Goal: Task Accomplishment & Management: Use online tool/utility

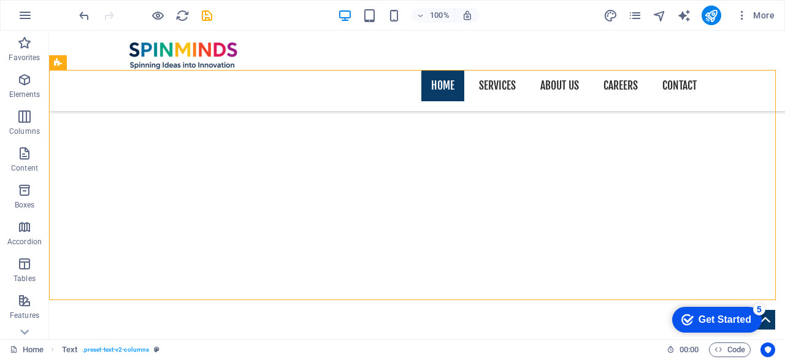
scroll to position [1160, 0]
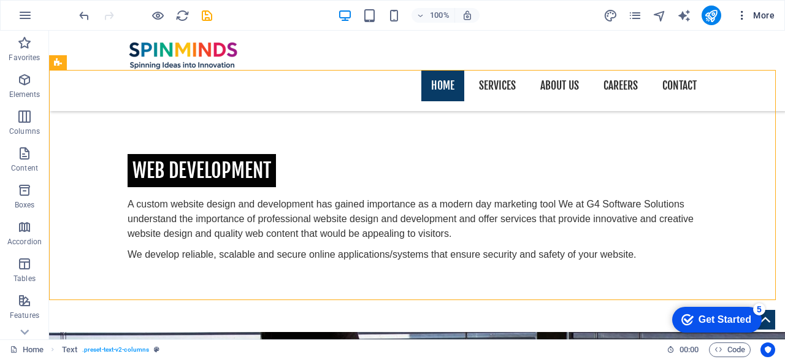
click at [761, 14] on span "More" at bounding box center [755, 15] width 39 height 12
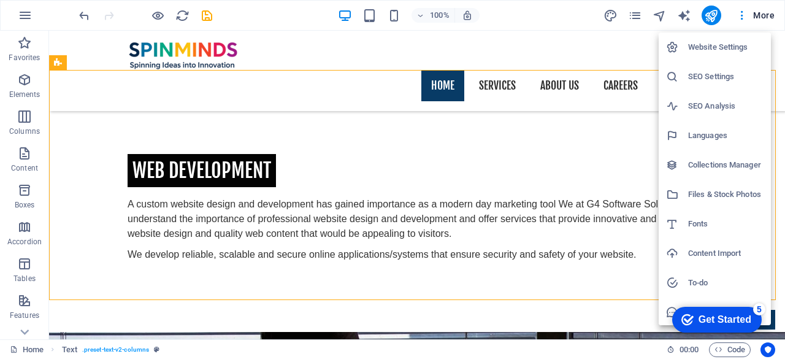
scroll to position [31, 0]
click at [307, 13] on div at bounding box center [392, 179] width 785 height 359
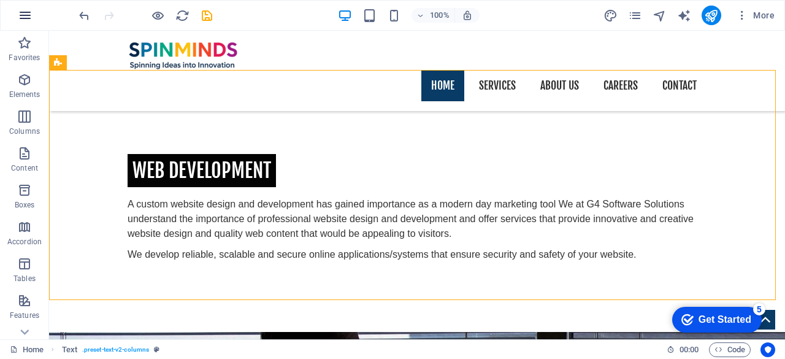
click at [26, 18] on icon "button" at bounding box center [25, 15] width 15 height 15
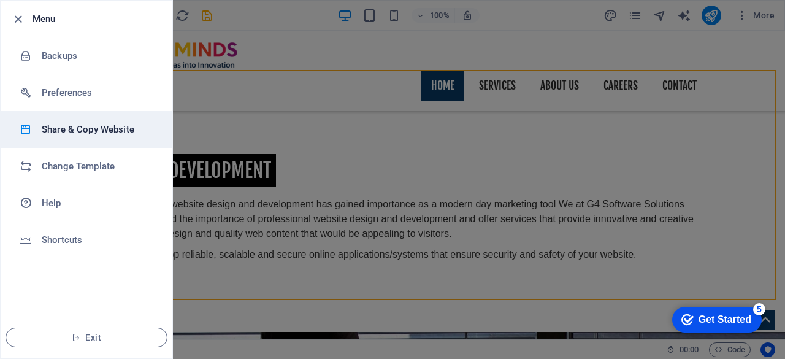
click at [113, 136] on h6 "Share & Copy Website" at bounding box center [98, 129] width 113 height 15
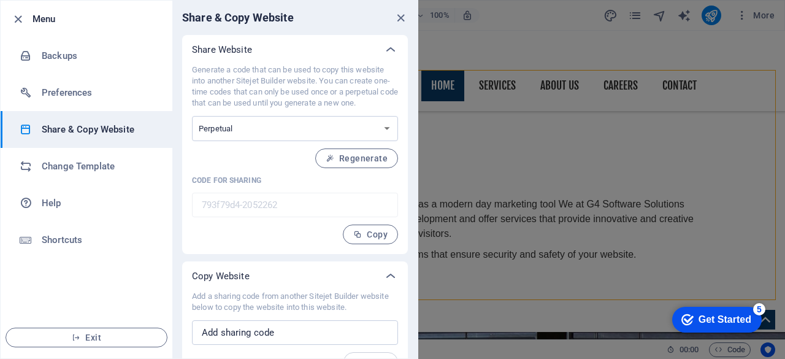
scroll to position [23, 0]
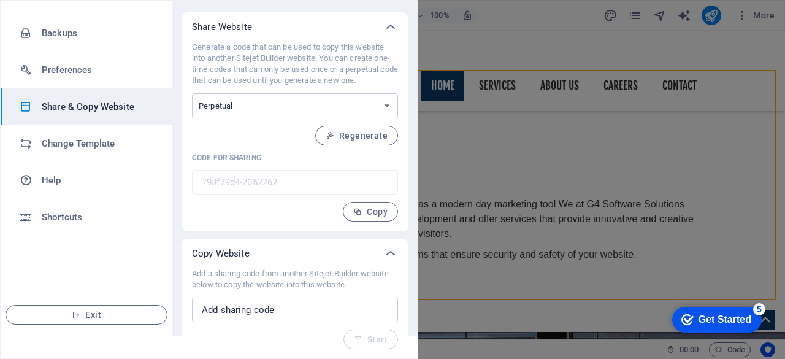
click at [443, 111] on div at bounding box center [392, 179] width 785 height 359
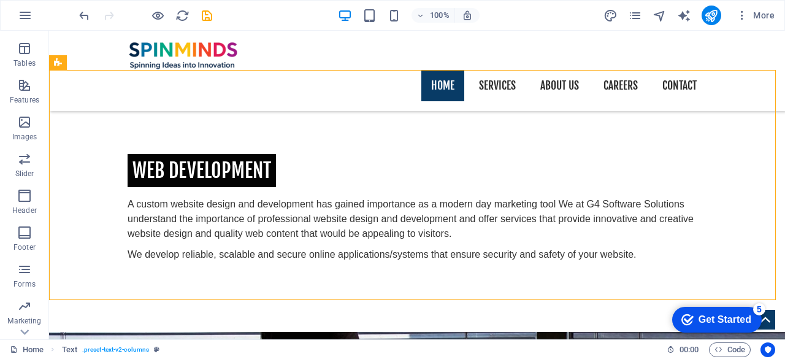
scroll to position [243, 0]
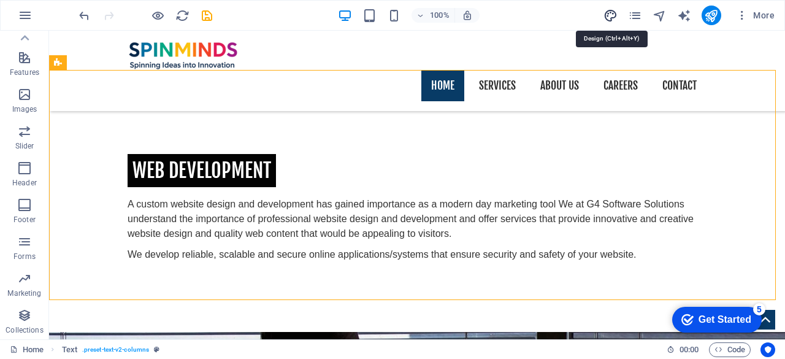
click at [616, 13] on icon "design" at bounding box center [610, 16] width 14 height 14
select select "px"
select select "400"
select select "px"
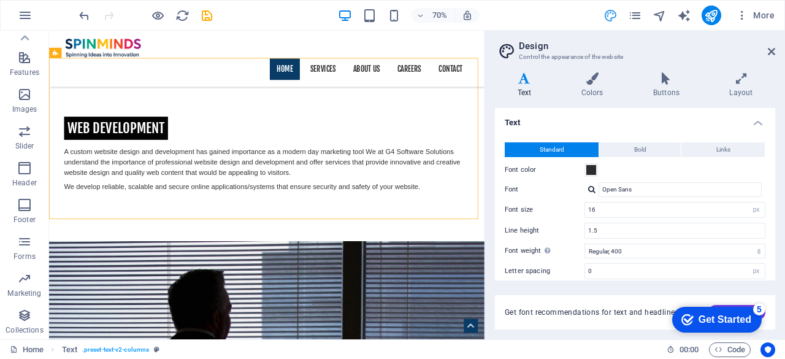
scroll to position [1175, 0]
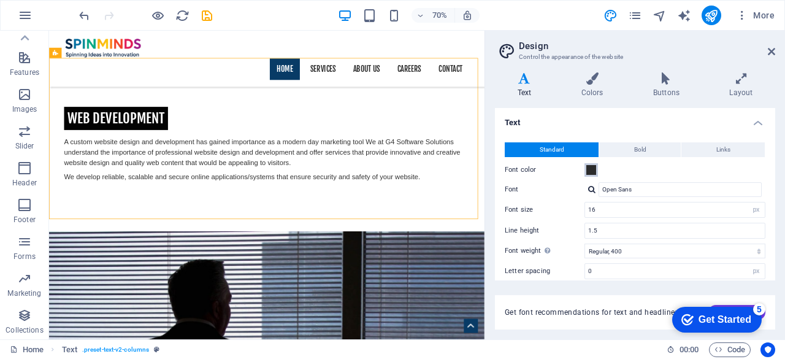
click at [592, 171] on span at bounding box center [591, 170] width 10 height 10
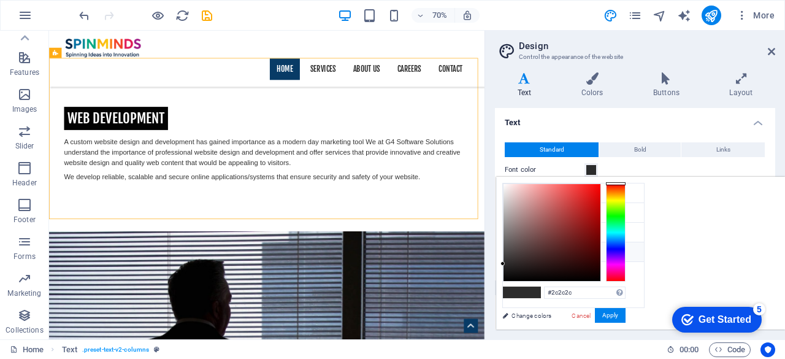
click at [592, 171] on span at bounding box center [591, 170] width 10 height 10
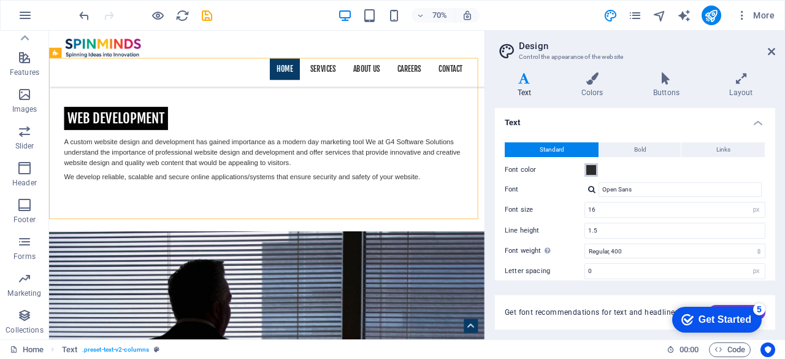
click at [592, 171] on span at bounding box center [591, 170] width 10 height 10
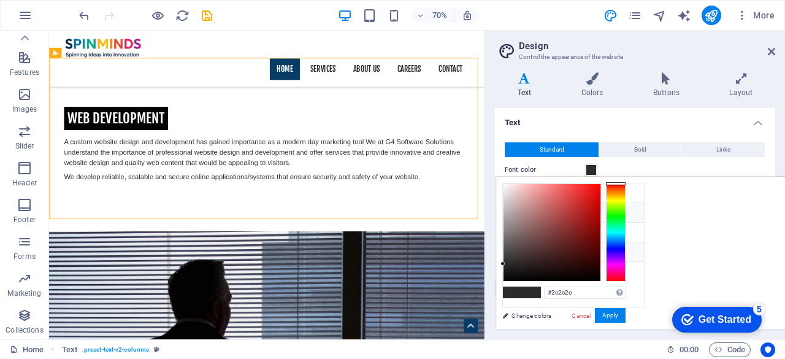
click at [512, 209] on icon at bounding box center [512, 212] width 9 height 9
type input "#083b66"
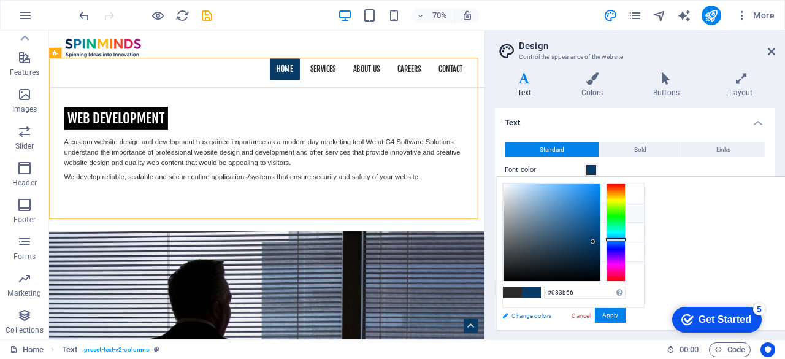
click at [526, 315] on link "Change colors" at bounding box center [567, 315] width 142 height 15
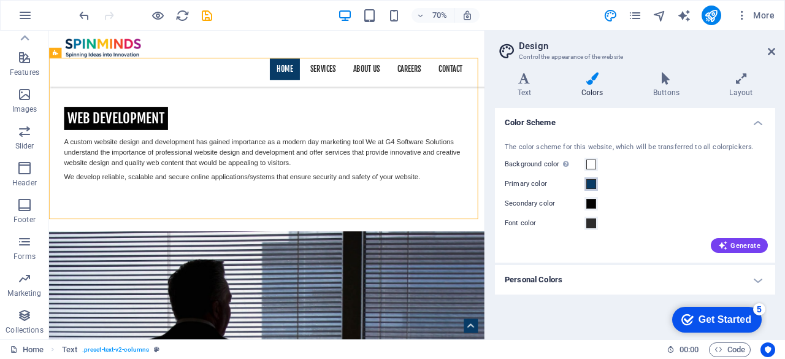
click at [591, 185] on span at bounding box center [591, 184] width 10 height 10
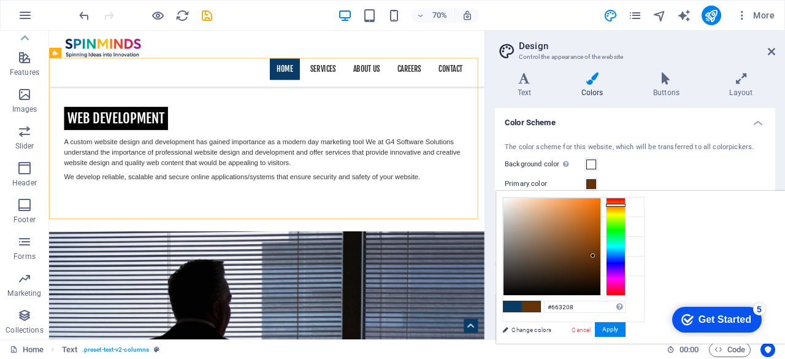
click at [626, 204] on div at bounding box center [616, 246] width 20 height 98
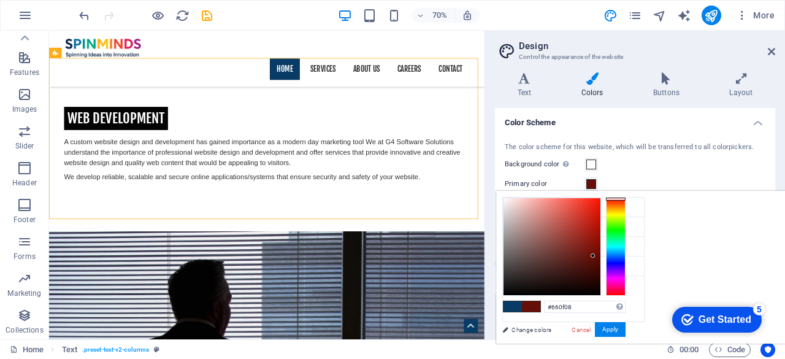
drag, startPoint x: 770, startPoint y: 204, endPoint x: 778, endPoint y: 198, distance: 10.1
click at [626, 198] on div at bounding box center [616, 198] width 20 height 3
click at [626, 329] on button "Apply" at bounding box center [610, 329] width 31 height 15
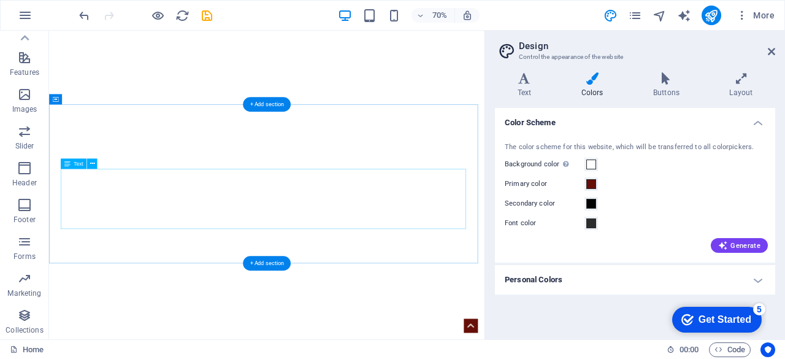
scroll to position [0, 0]
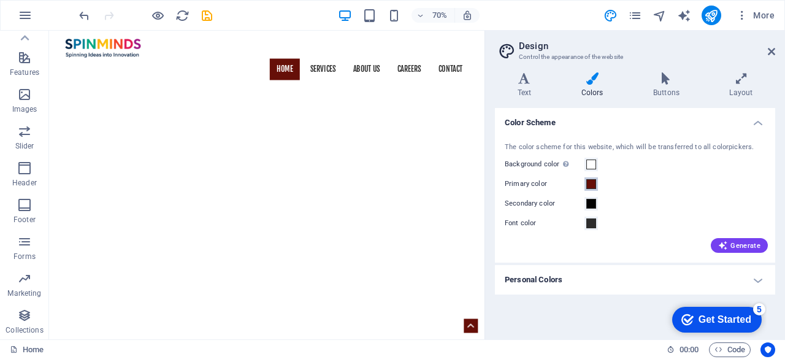
click at [590, 183] on span at bounding box center [591, 184] width 10 height 10
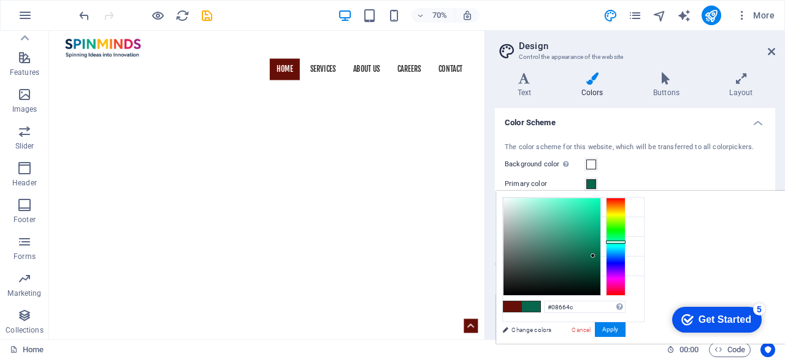
drag, startPoint x: 768, startPoint y: 216, endPoint x: 767, endPoint y: 241, distance: 24.6
click at [626, 241] on div at bounding box center [616, 246] width 20 height 98
type input "#23f4b9"
drag, startPoint x: 716, startPoint y: 212, endPoint x: 740, endPoint y: 201, distance: 25.8
click at [600, 201] on div at bounding box center [551, 246] width 97 height 97
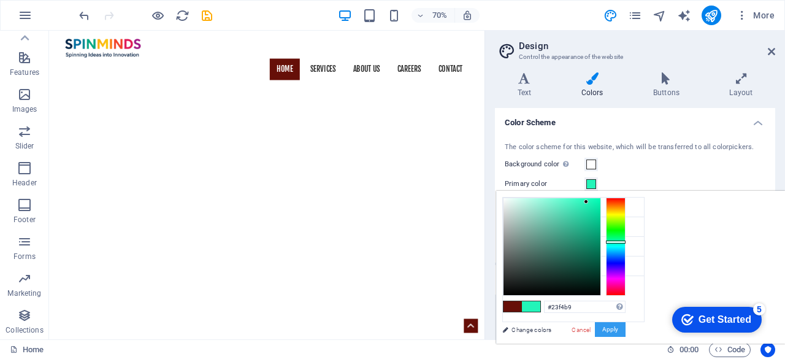
click at [626, 332] on button "Apply" at bounding box center [610, 329] width 31 height 15
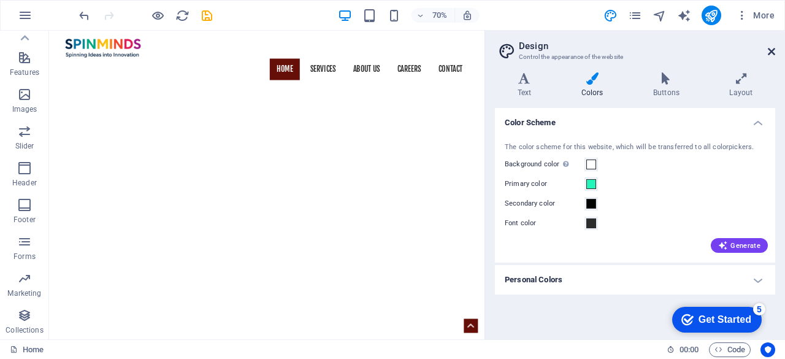
click at [771, 51] on icon at bounding box center [771, 52] width 7 height 10
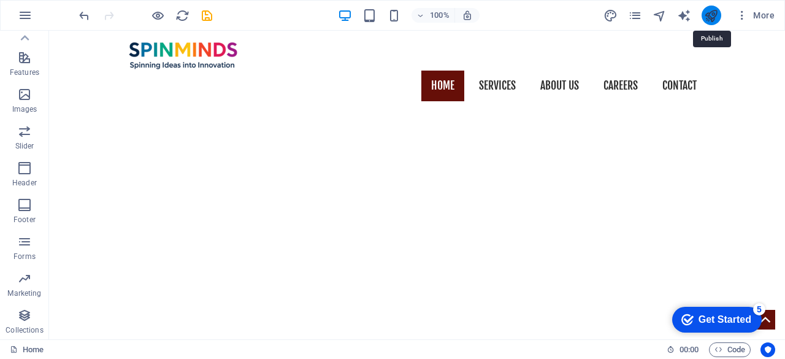
click at [715, 14] on icon "publish" at bounding box center [711, 16] width 14 height 14
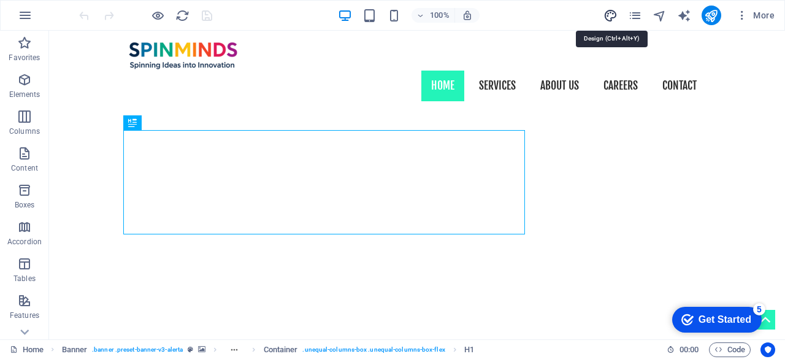
click at [611, 17] on icon "design" at bounding box center [610, 16] width 14 height 14
select select "px"
select select "400"
select select "px"
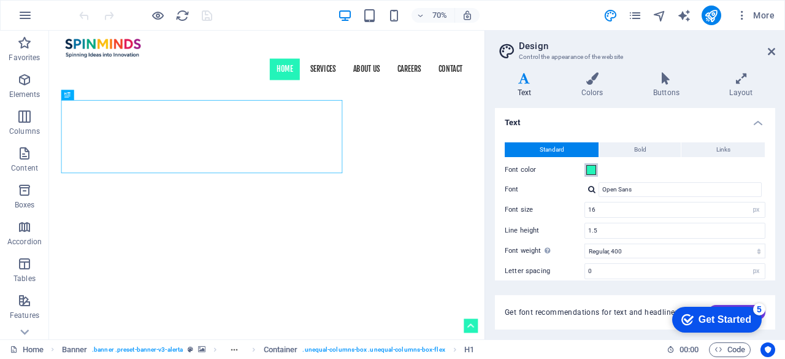
click at [589, 169] on span at bounding box center [591, 170] width 10 height 10
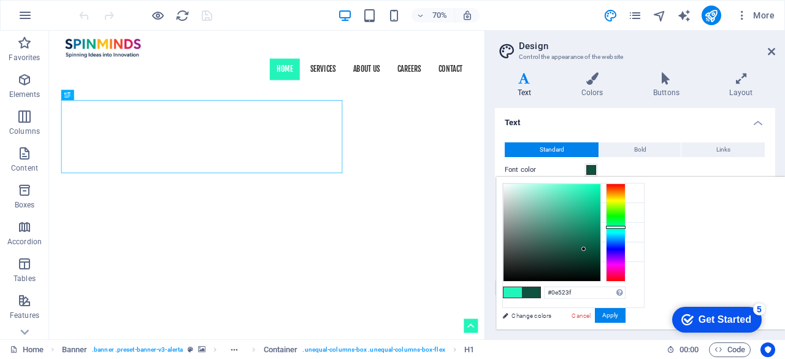
drag, startPoint x: 716, startPoint y: 249, endPoint x: 737, endPoint y: 248, distance: 21.5
click at [600, 248] on div at bounding box center [551, 232] width 97 height 97
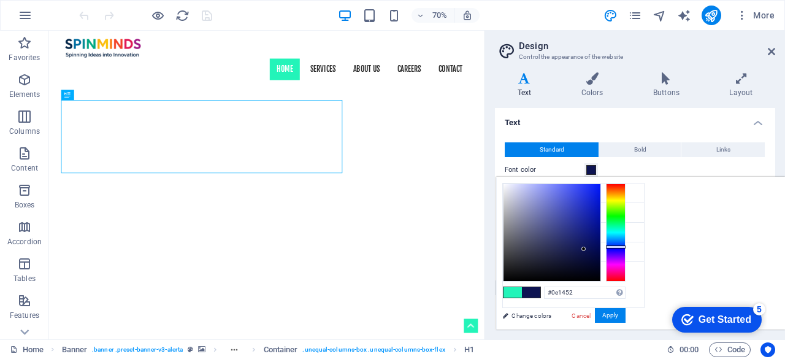
click at [626, 246] on div at bounding box center [616, 232] width 20 height 98
type input "#000969"
drag, startPoint x: 719, startPoint y: 193, endPoint x: 760, endPoint y: 240, distance: 62.6
click at [626, 240] on div at bounding box center [564, 232] width 123 height 98
click at [626, 316] on button "Apply" at bounding box center [610, 315] width 31 height 15
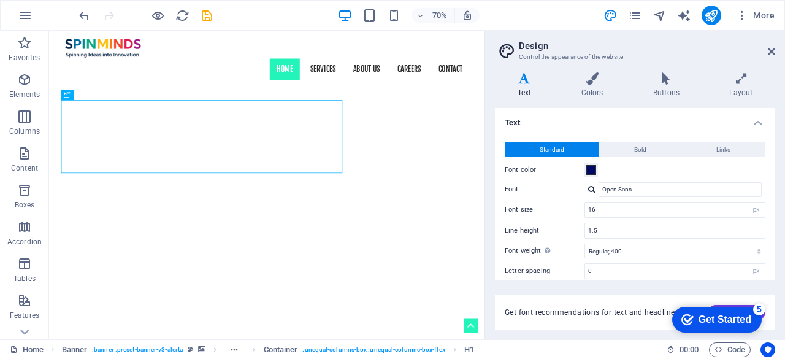
click at [755, 313] on div "checkmark Get Started 5" at bounding box center [717, 320] width 90 height 26
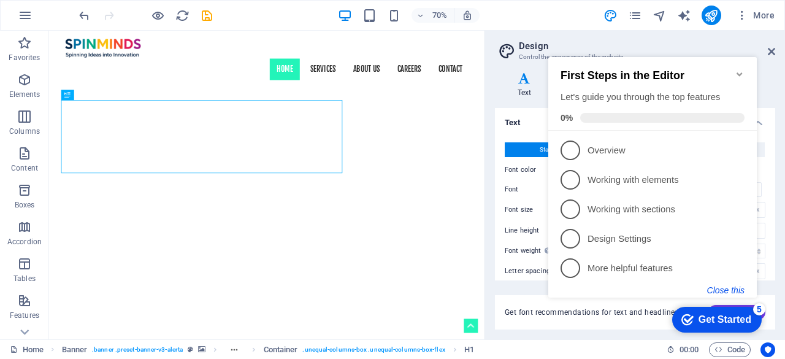
click at [733, 290] on button "Close this" at bounding box center [725, 290] width 37 height 10
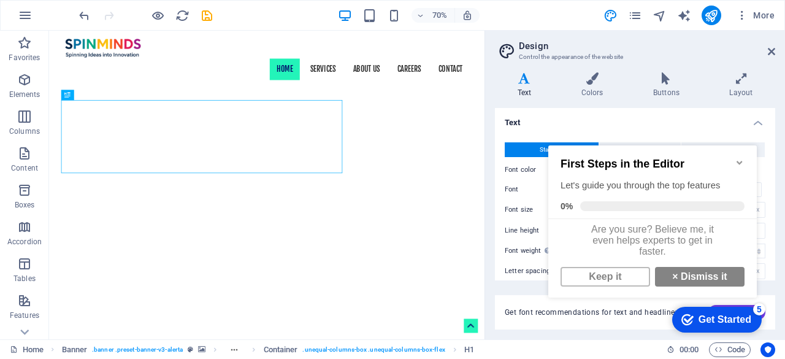
click at [775, 222] on div "Variants Text Colors Buttons Layout Text Standard Bold Links Font color Font Op…" at bounding box center [635, 201] width 300 height 277
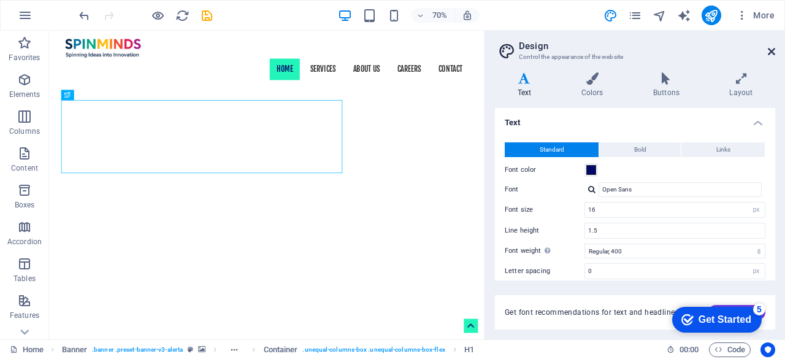
drag, startPoint x: 773, startPoint y: 52, endPoint x: 714, endPoint y: 35, distance: 60.6
click at [773, 52] on icon at bounding box center [771, 52] width 7 height 10
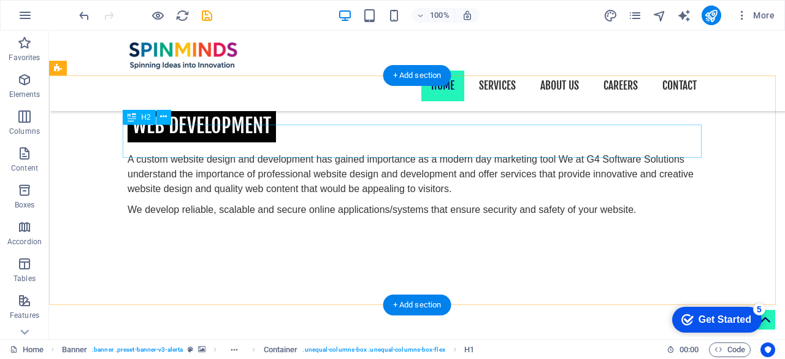
scroll to position [1153, 0]
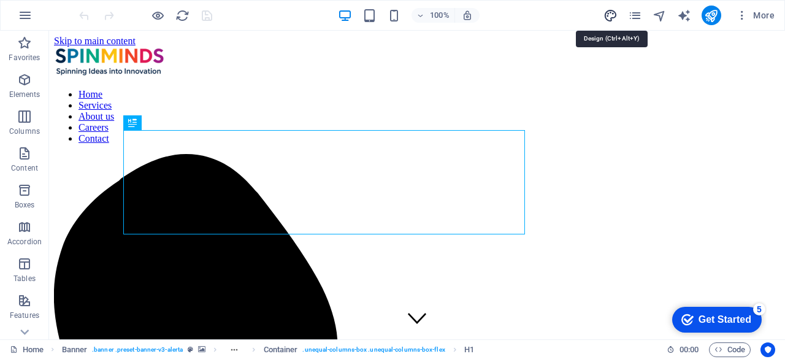
click at [611, 16] on icon "design" at bounding box center [610, 16] width 14 height 14
select select "px"
select select "400"
select select "px"
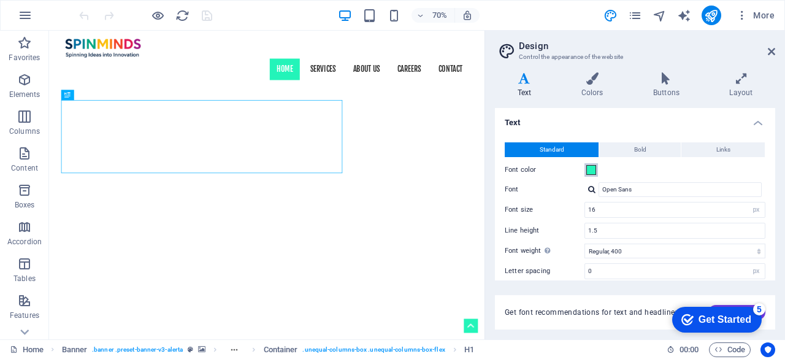
click at [592, 168] on span at bounding box center [591, 170] width 10 height 10
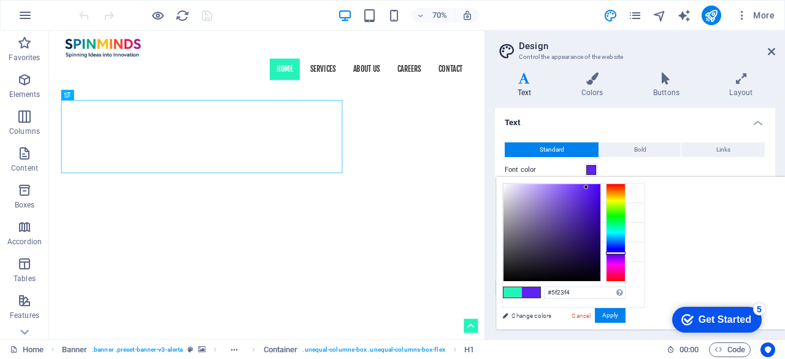
drag, startPoint x: 763, startPoint y: 240, endPoint x: 767, endPoint y: 252, distance: 12.6
click at [626, 252] on div at bounding box center [616, 232] width 20 height 98
type input "#230373"
drag, startPoint x: 730, startPoint y: 221, endPoint x: 751, endPoint y: 236, distance: 26.4
click at [600, 236] on div at bounding box center [551, 232] width 97 height 97
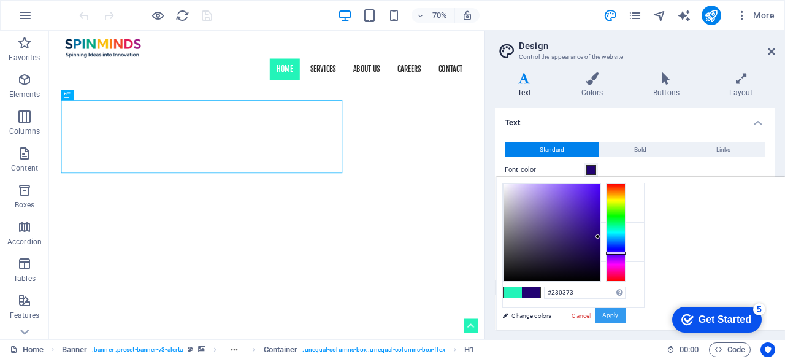
click at [626, 311] on button "Apply" at bounding box center [610, 315] width 31 height 15
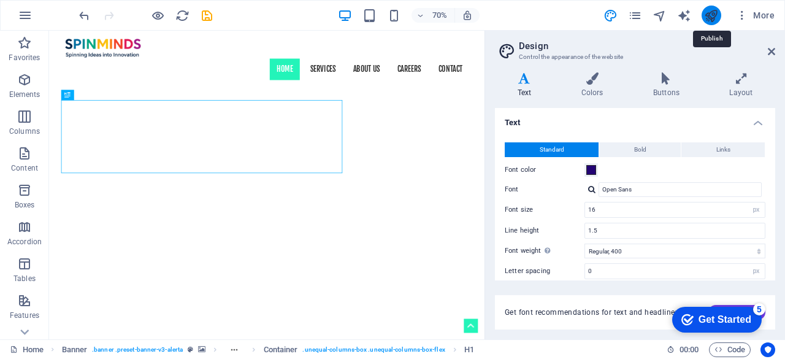
click at [708, 11] on icon "publish" at bounding box center [711, 16] width 14 height 14
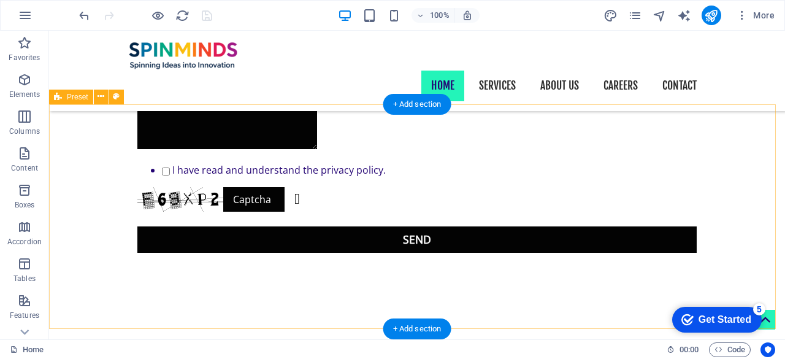
scroll to position [905, 0]
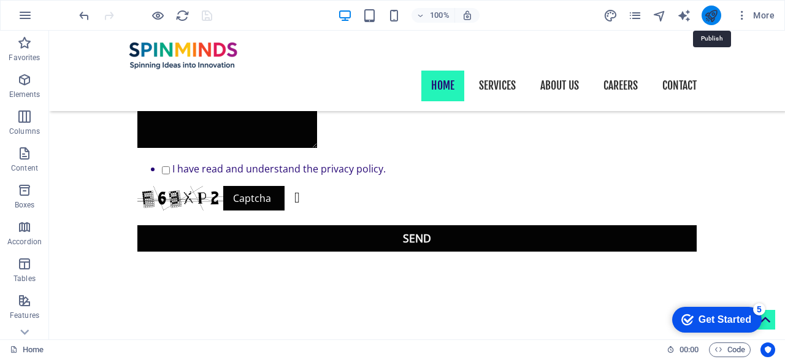
click at [716, 15] on icon "publish" at bounding box center [711, 16] width 14 height 14
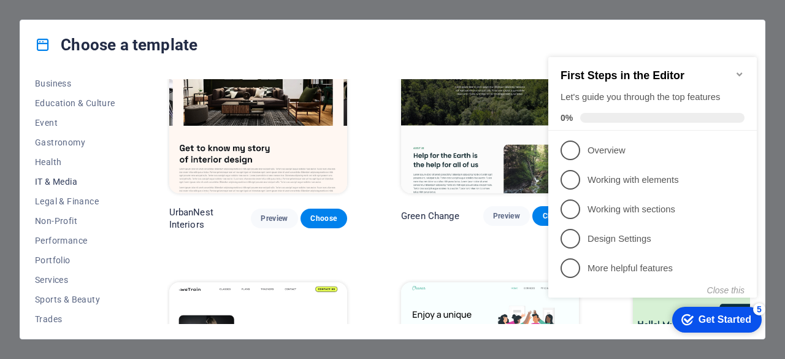
scroll to position [199, 0]
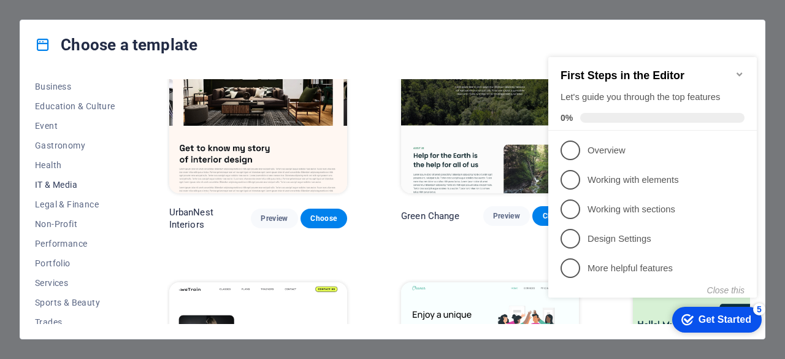
click at [61, 183] on span "IT & Media" at bounding box center [75, 185] width 80 height 10
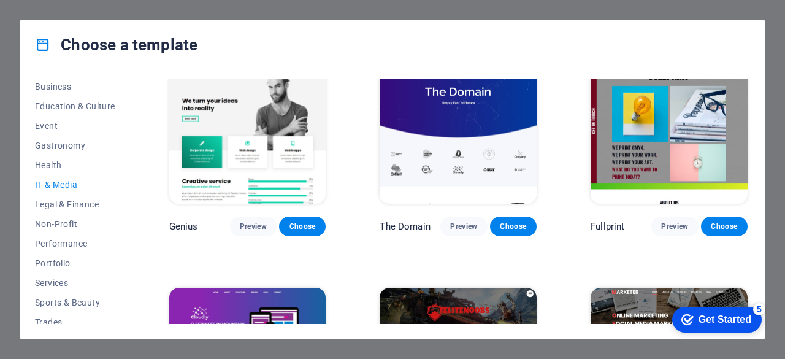
scroll to position [619, 0]
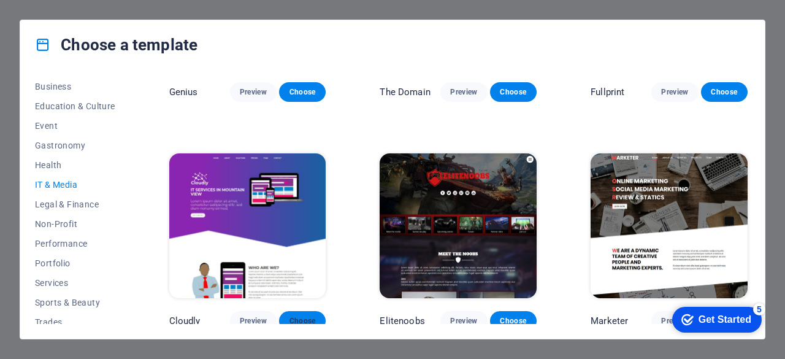
click at [300, 316] on span "Choose" at bounding box center [302, 321] width 27 height 10
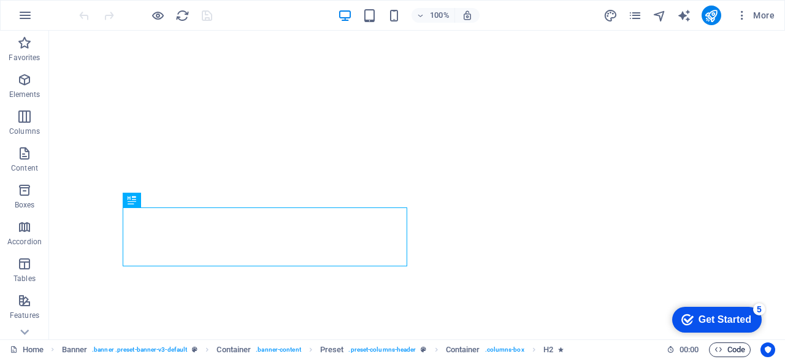
click at [742, 354] on span "Code" at bounding box center [729, 349] width 31 height 15
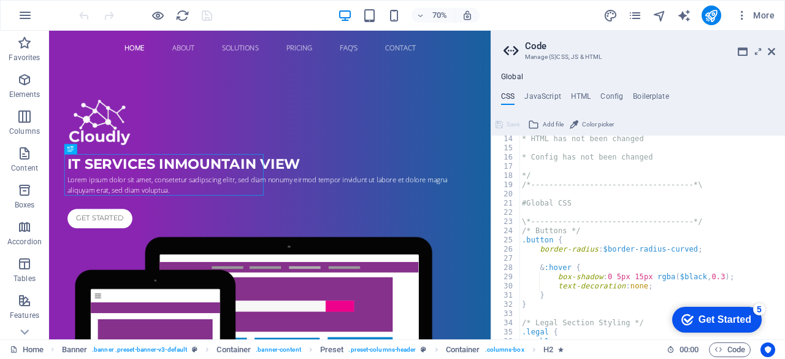
scroll to position [121, 0]
click at [772, 49] on icon at bounding box center [771, 52] width 7 height 10
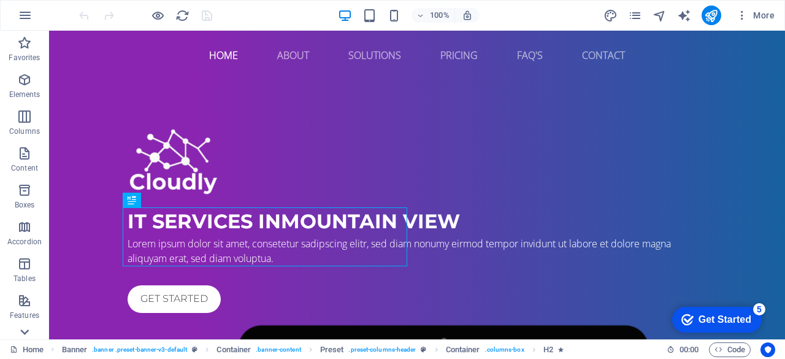
click at [23, 334] on icon at bounding box center [24, 331] width 17 height 17
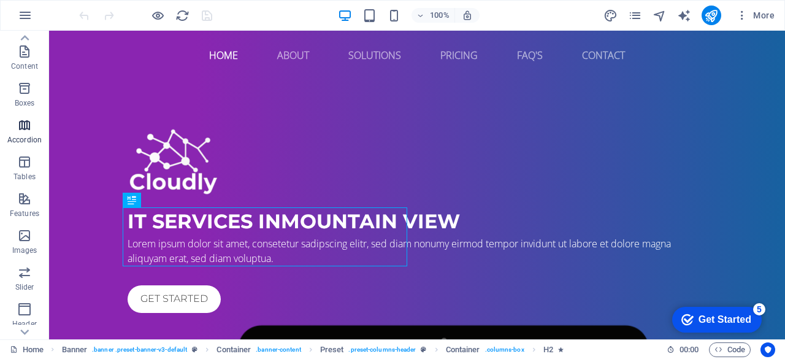
scroll to position [101, 0]
click at [25, 88] on icon "button" at bounding box center [24, 89] width 15 height 15
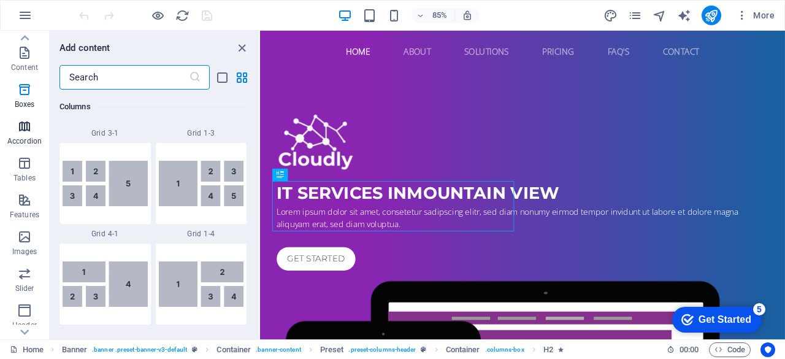
scroll to position [3383, 0]
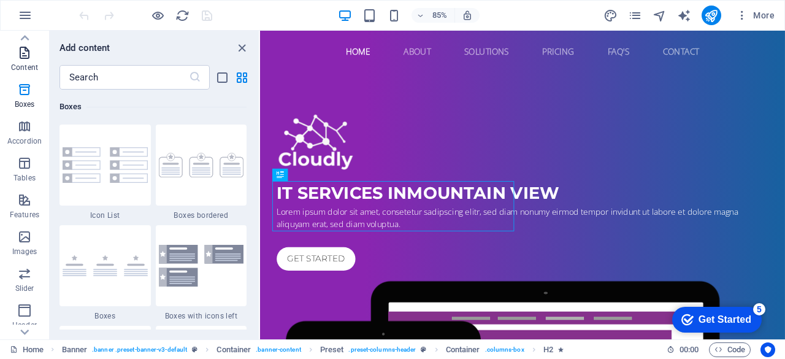
click at [25, 71] on p "Content" at bounding box center [24, 68] width 27 height 10
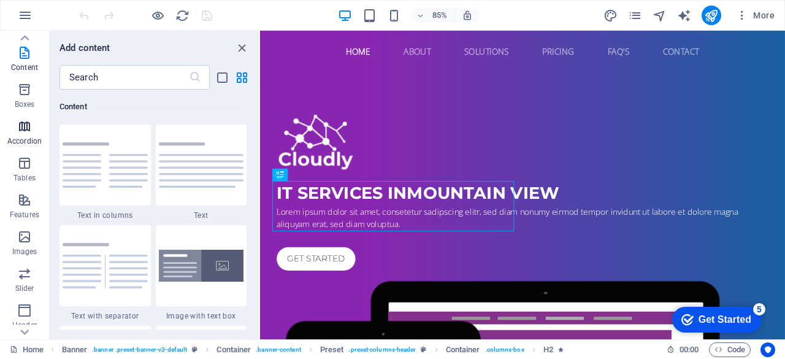
scroll to position [0, 0]
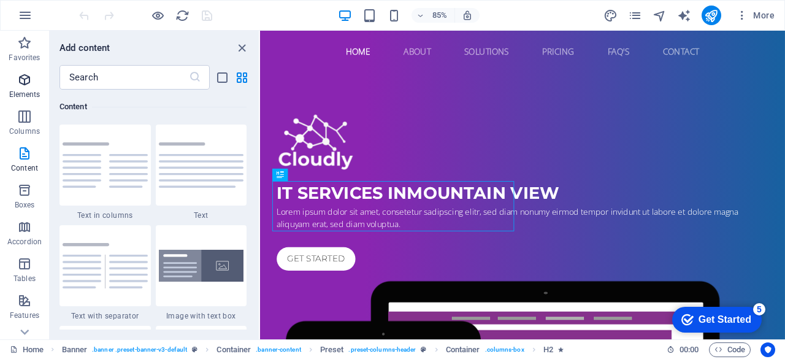
click at [23, 89] on span "Elements" at bounding box center [24, 86] width 49 height 29
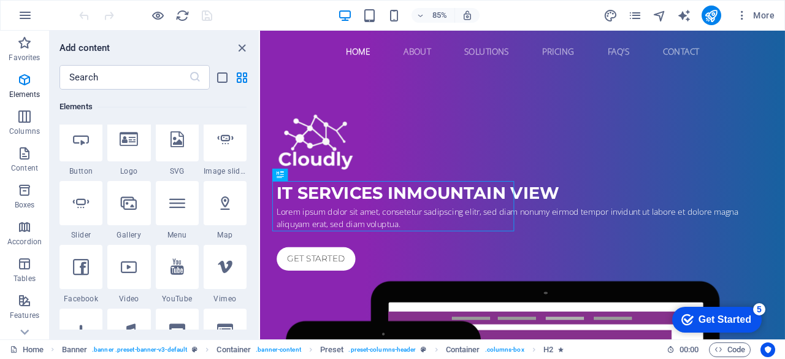
scroll to position [266, 0]
click at [29, 20] on icon "button" at bounding box center [25, 15] width 15 height 15
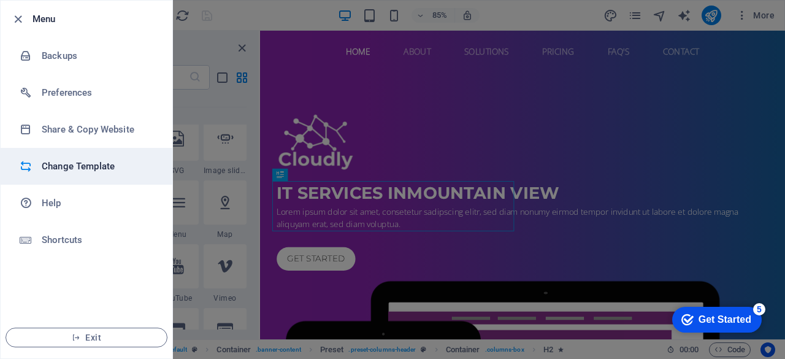
click at [71, 164] on h6 "Change Template" at bounding box center [98, 166] width 113 height 15
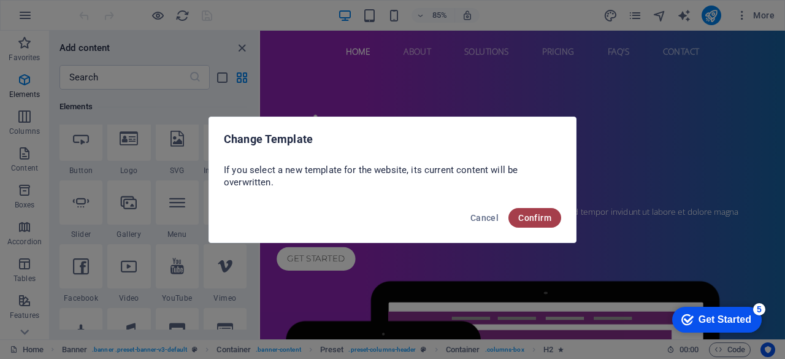
click at [546, 218] on span "Confirm" at bounding box center [534, 218] width 33 height 10
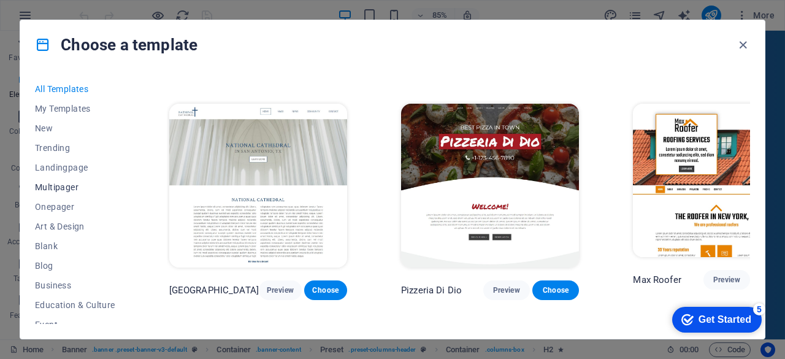
scroll to position [245, 0]
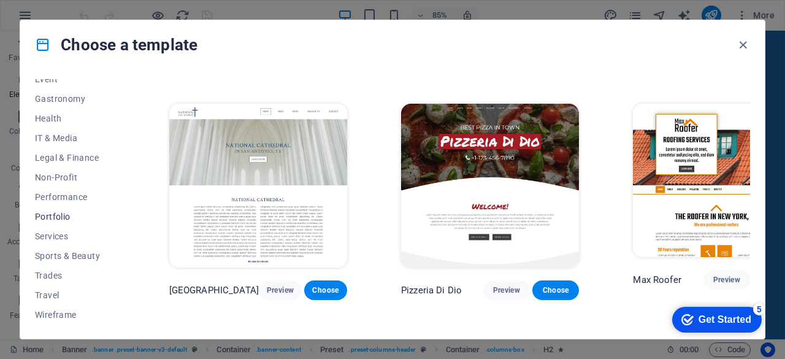
click at [55, 217] on span "Portfolio" at bounding box center [75, 217] width 80 height 10
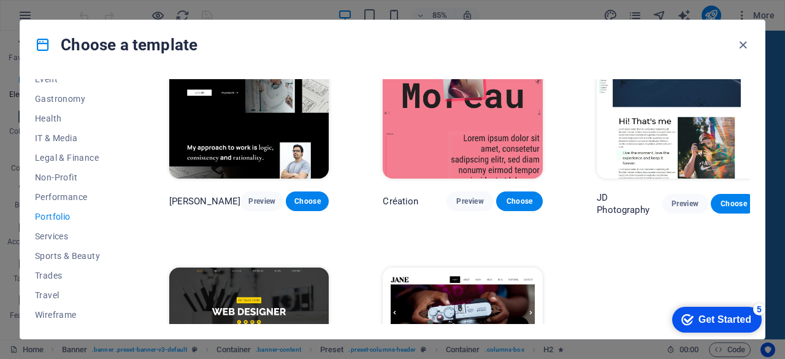
scroll to position [396, 0]
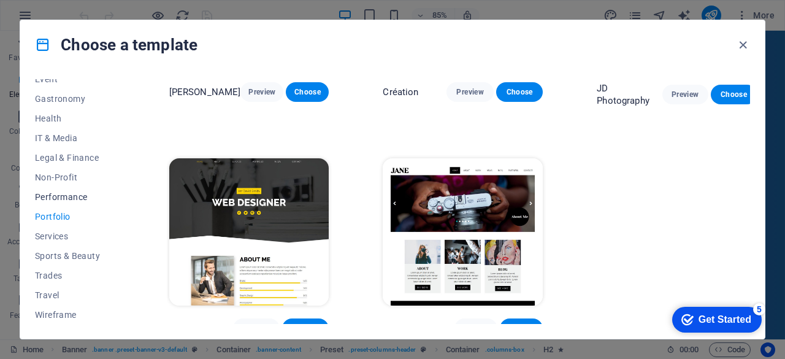
click at [52, 197] on span "Performance" at bounding box center [75, 197] width 80 height 10
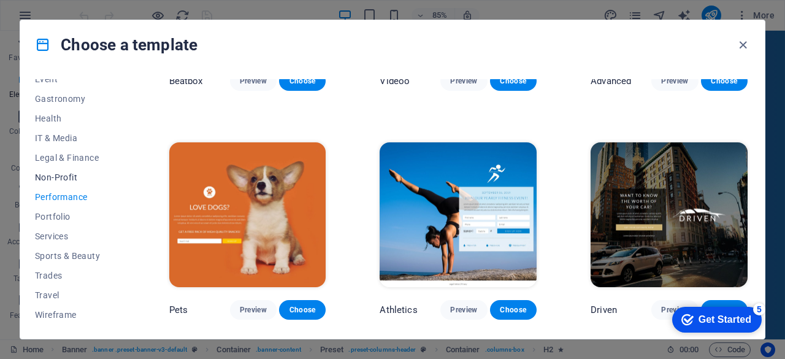
click at [55, 181] on span "Non-Profit" at bounding box center [75, 177] width 80 height 10
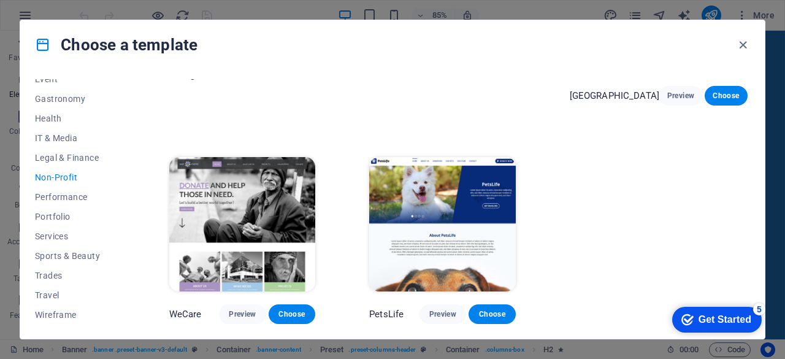
scroll to position [0, 0]
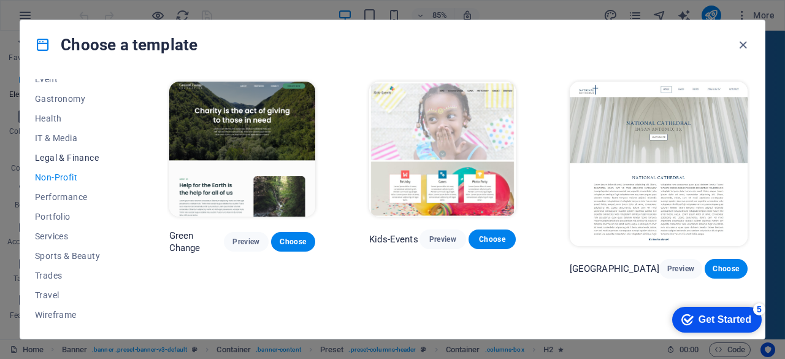
click at [53, 156] on span "Legal & Finance" at bounding box center [75, 158] width 80 height 10
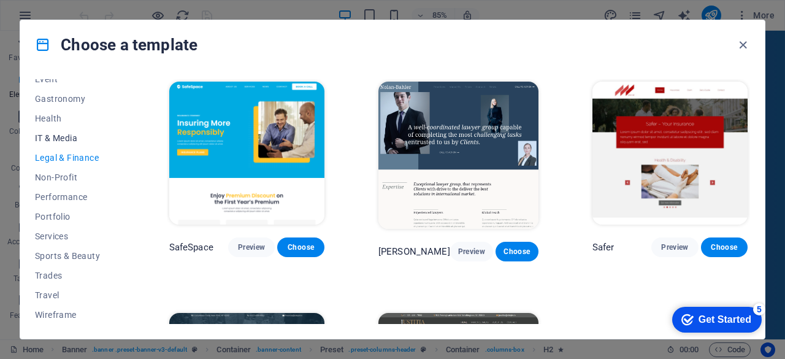
click at [44, 134] on span "IT & Media" at bounding box center [75, 138] width 80 height 10
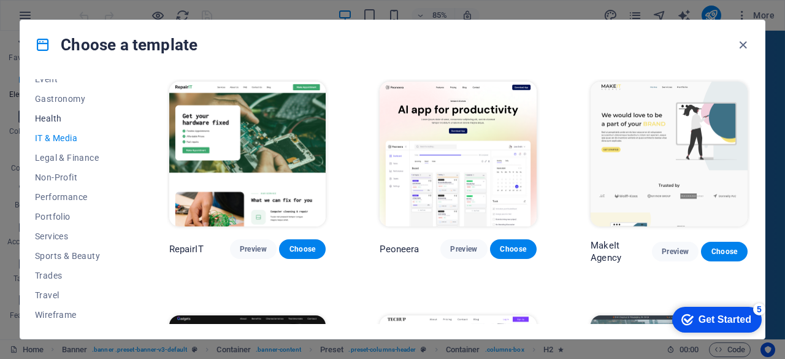
click at [47, 113] on span "Health" at bounding box center [75, 118] width 80 height 10
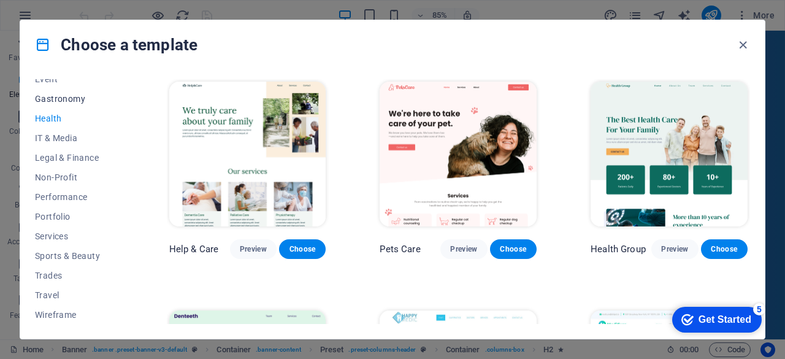
click at [64, 96] on span "Gastronomy" at bounding box center [75, 99] width 80 height 10
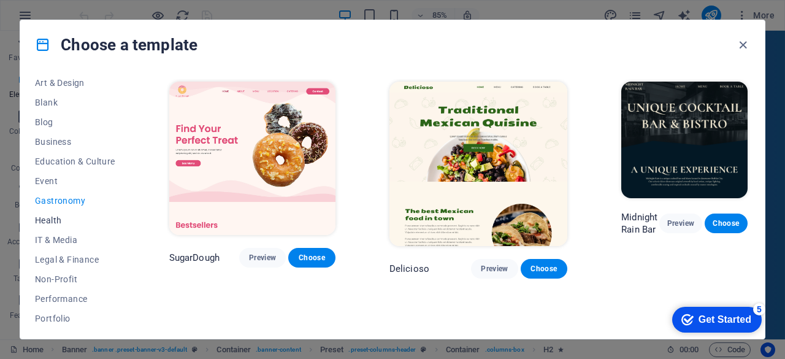
scroll to position [141, 0]
click at [51, 140] on span "Business" at bounding box center [75, 144] width 80 height 10
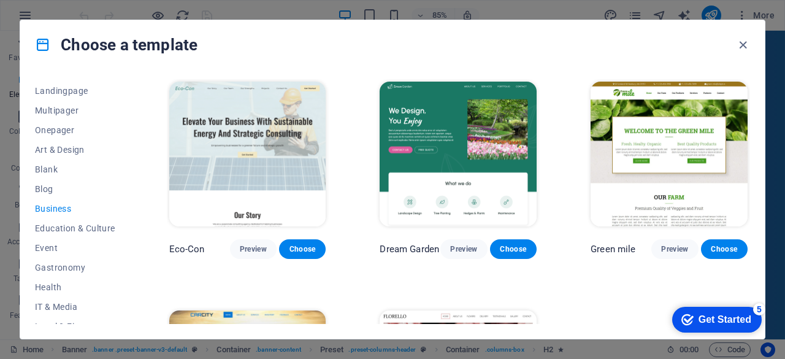
scroll to position [74, 0]
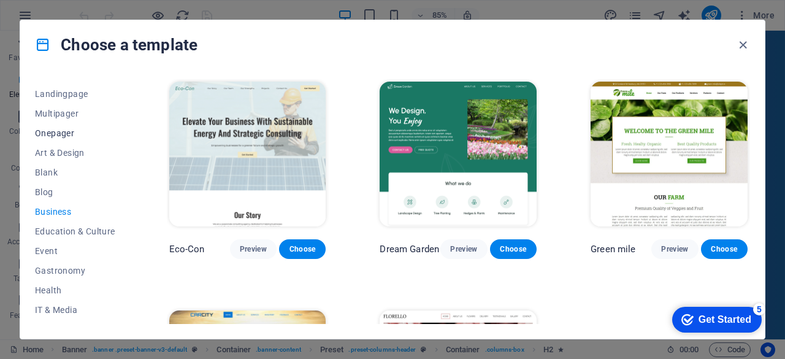
click at [51, 139] on button "Onepager" at bounding box center [75, 133] width 80 height 20
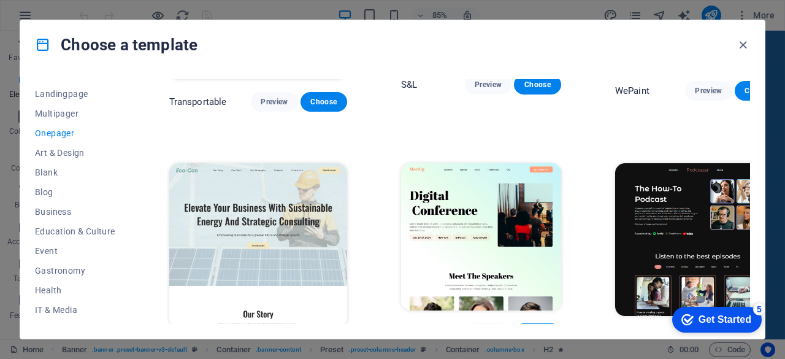
scroll to position [0, 0]
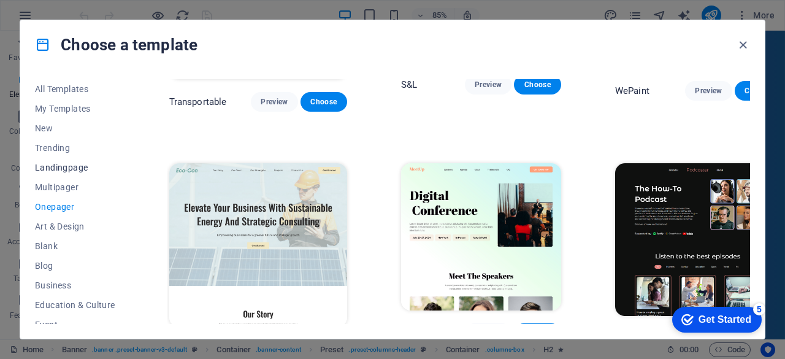
click at [69, 172] on button "Landingpage" at bounding box center [75, 168] width 80 height 20
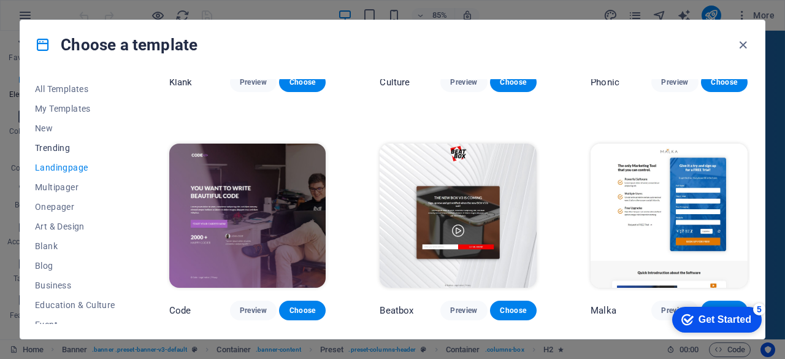
click at [53, 148] on span "Trending" at bounding box center [75, 148] width 80 height 10
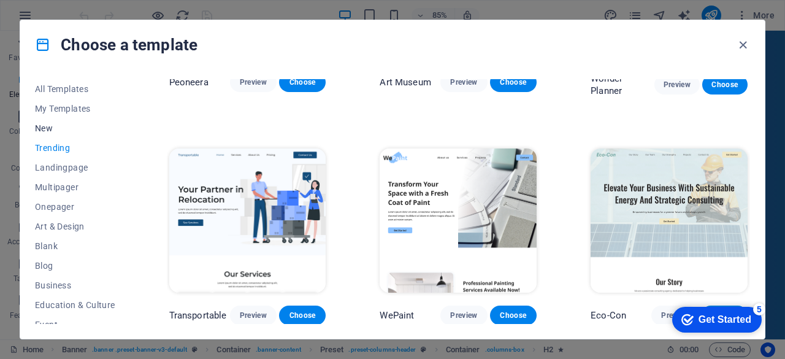
click at [45, 126] on span "New" at bounding box center [75, 128] width 80 height 10
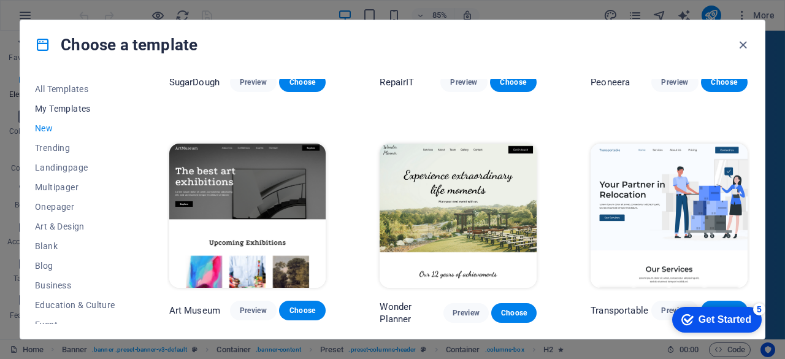
click at [71, 113] on button "My Templates" at bounding box center [75, 109] width 80 height 20
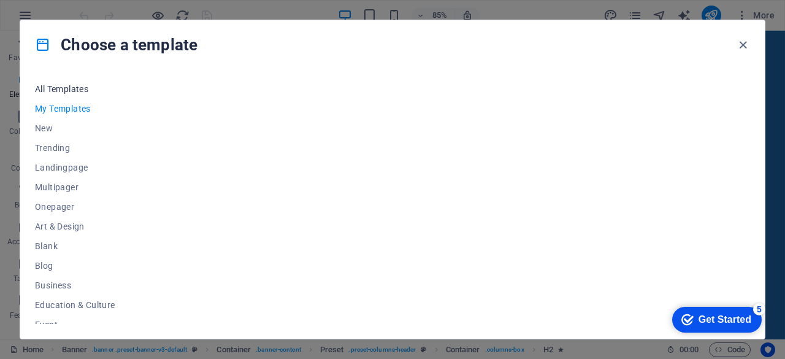
click at [67, 88] on span "All Templates" at bounding box center [75, 89] width 80 height 10
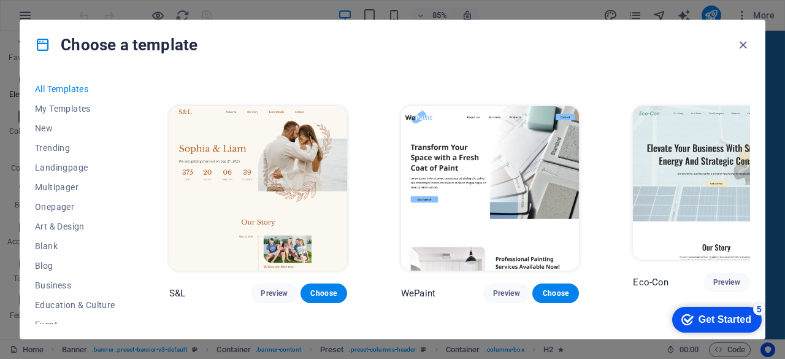
scroll to position [472, 0]
click at [50, 187] on span "Multipager" at bounding box center [75, 187] width 80 height 10
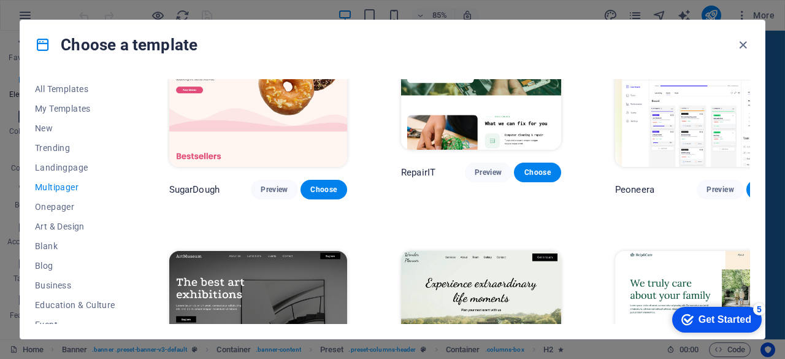
scroll to position [15, 0]
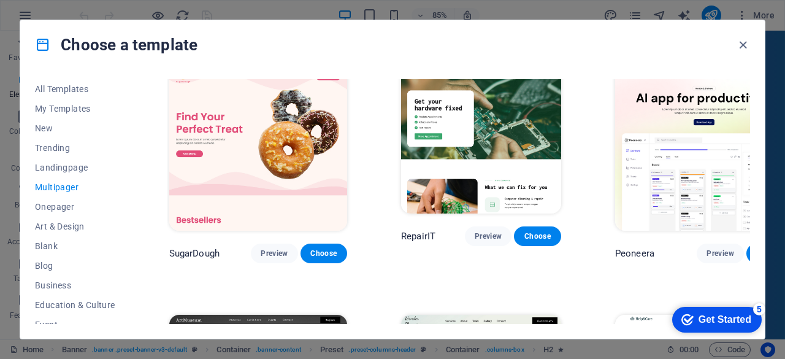
click at [756, 248] on span "Choose" at bounding box center [769, 253] width 27 height 10
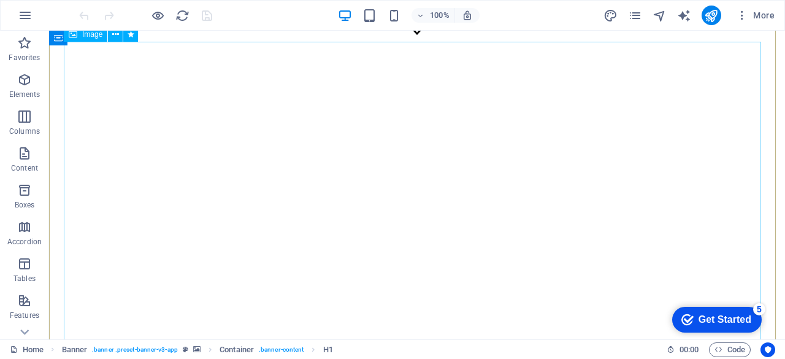
scroll to position [291, 0]
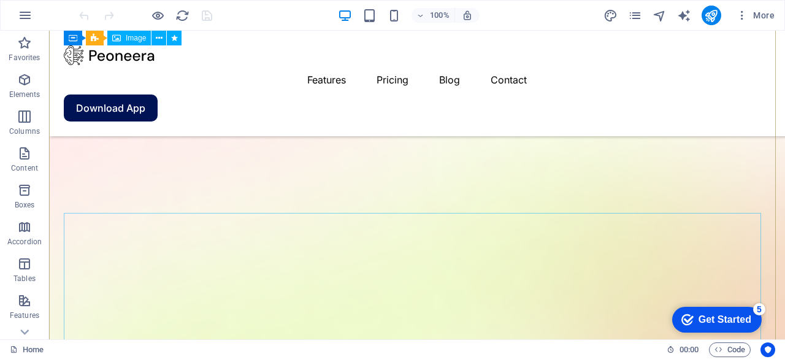
scroll to position [0, 0]
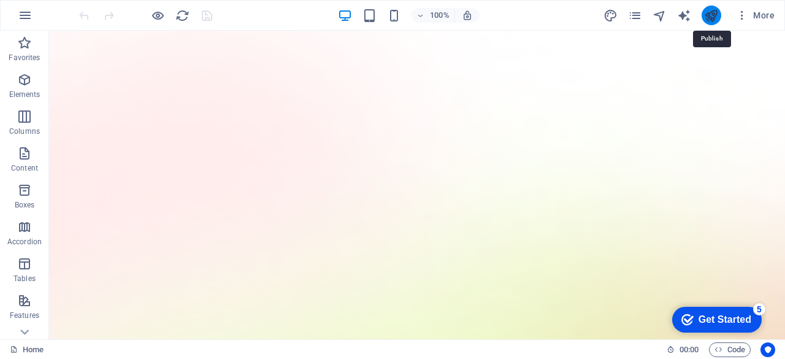
click at [713, 13] on icon "publish" at bounding box center [711, 16] width 14 height 14
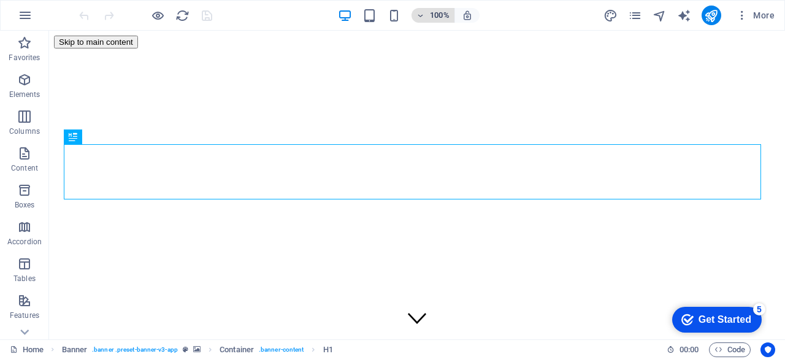
click at [419, 13] on icon "button" at bounding box center [420, 16] width 9 height 8
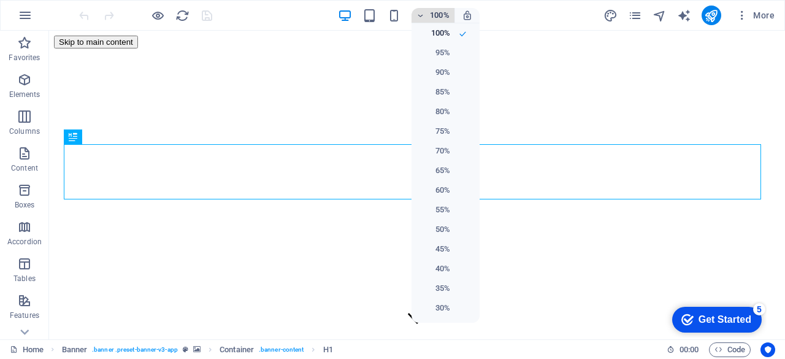
click at [419, 13] on div at bounding box center [392, 179] width 785 height 359
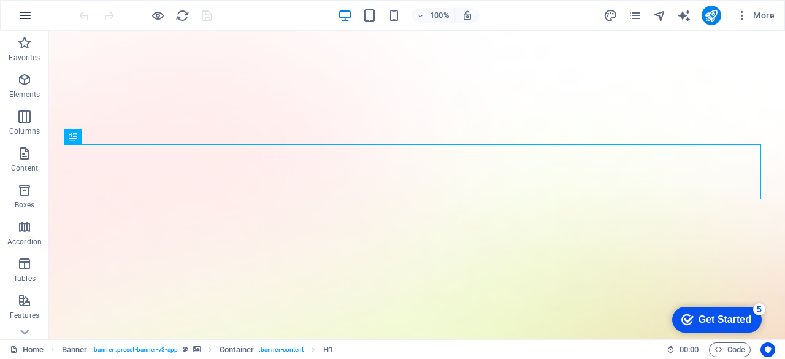
click at [31, 18] on icon "button" at bounding box center [25, 15] width 15 height 15
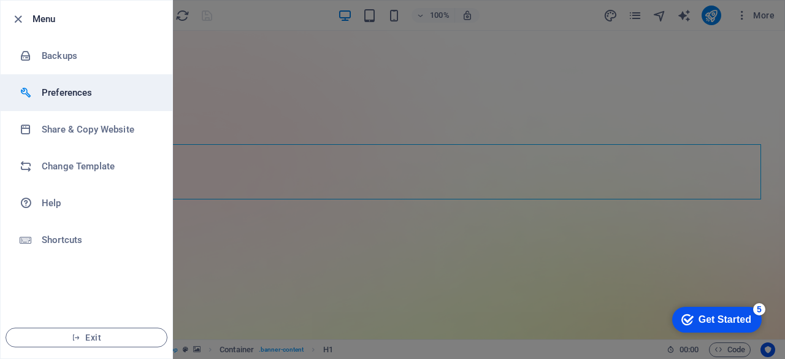
click at [59, 81] on li "Preferences" at bounding box center [87, 92] width 172 height 37
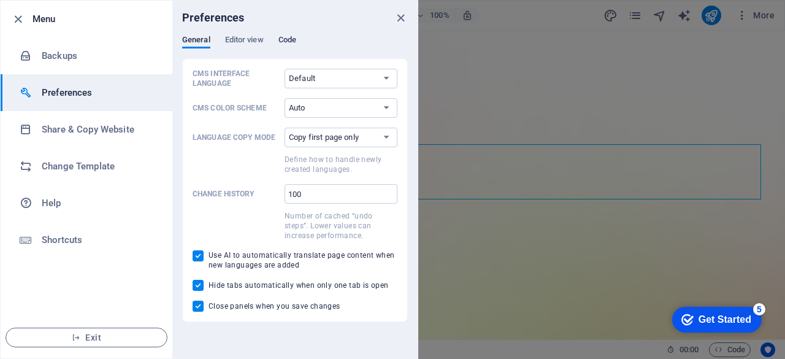
click at [286, 45] on span "Code" at bounding box center [287, 41] width 18 height 17
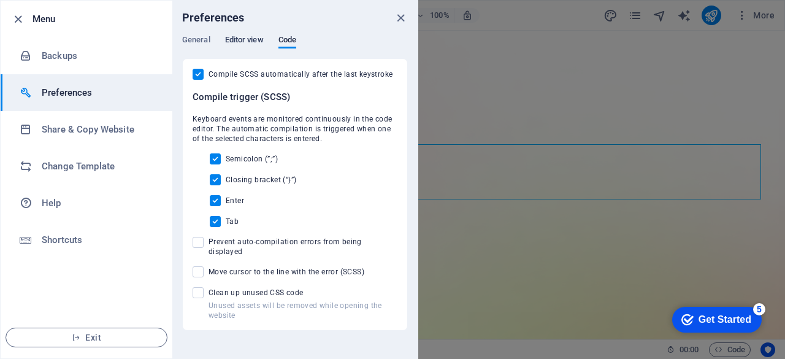
click at [248, 41] on span "Editor view" at bounding box center [244, 41] width 39 height 17
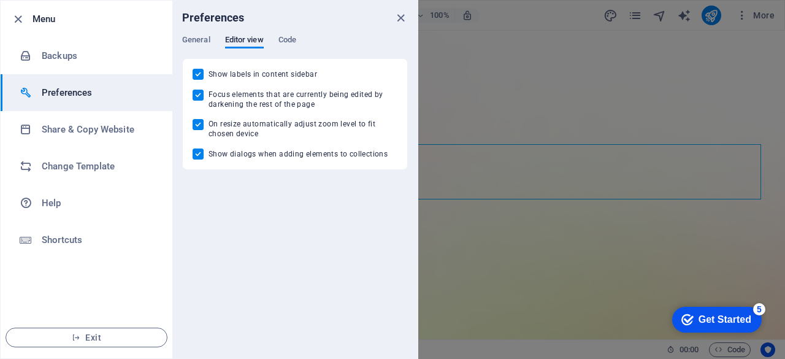
click at [278, 37] on span "Code" at bounding box center [287, 41] width 18 height 17
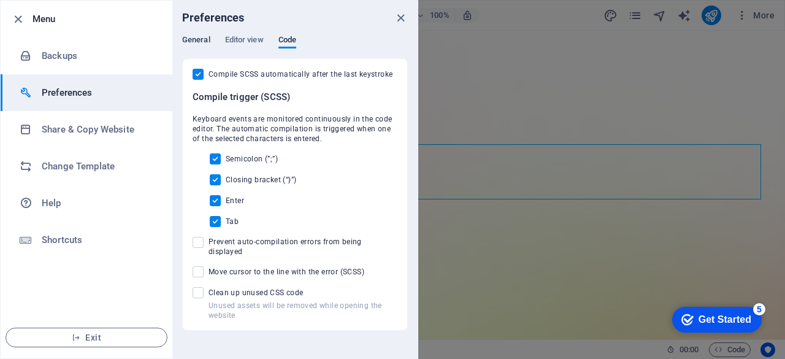
click at [197, 40] on span "General" at bounding box center [196, 41] width 28 height 17
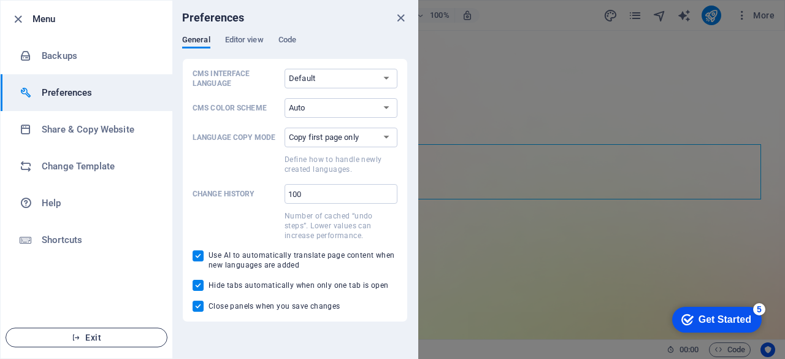
click at [108, 337] on span "Exit" at bounding box center [86, 337] width 141 height 10
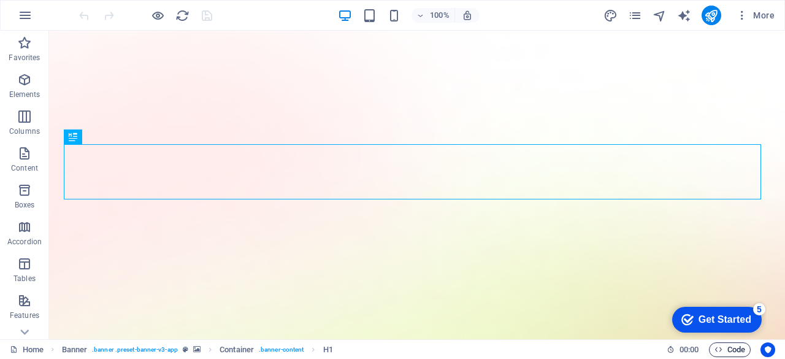
click at [722, 348] on span "Code" at bounding box center [729, 349] width 31 height 15
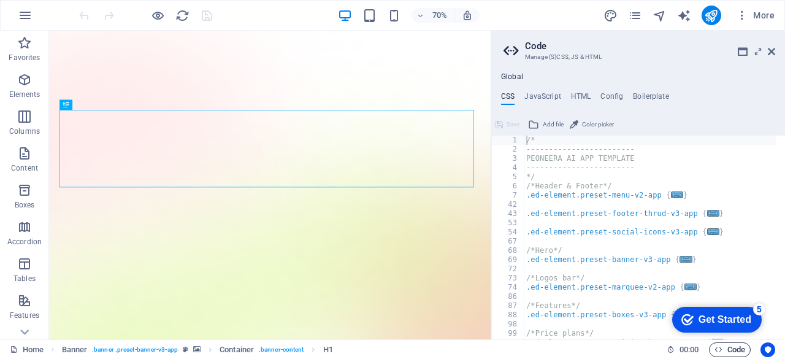
click at [722, 348] on span "Code" at bounding box center [729, 349] width 31 height 15
click at [767, 350] on icon "Usercentrics" at bounding box center [767, 349] width 9 height 9
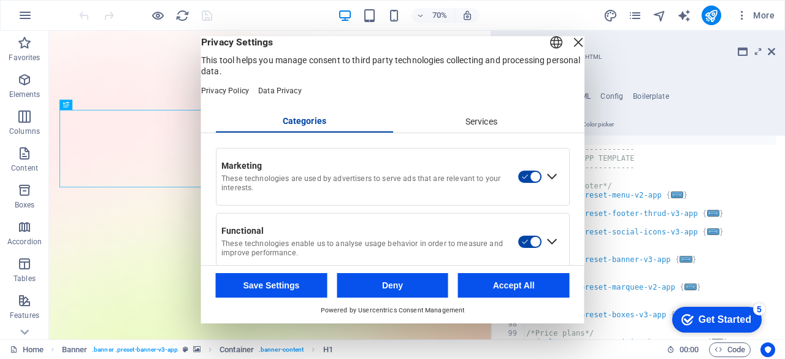
click at [570, 51] on div "Close Layer" at bounding box center [578, 42] width 17 height 17
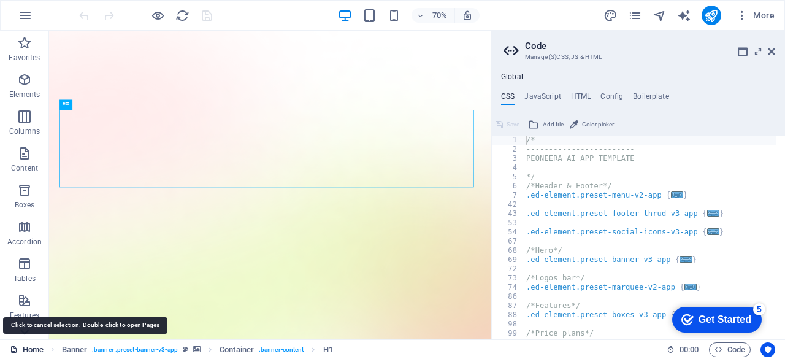
click at [29, 350] on link "Home" at bounding box center [27, 349] width 34 height 15
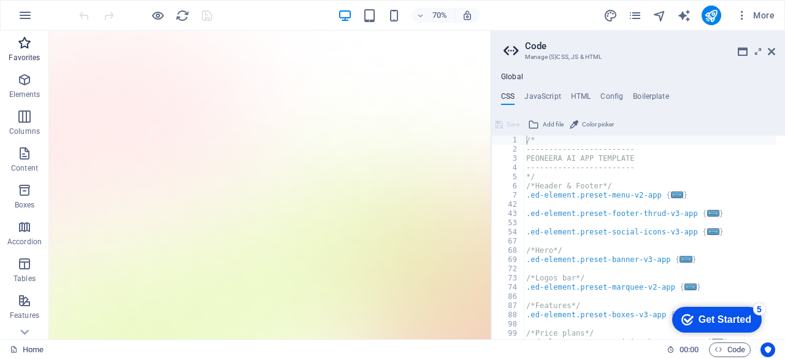
click at [29, 56] on p "Favorites" at bounding box center [24, 58] width 31 height 10
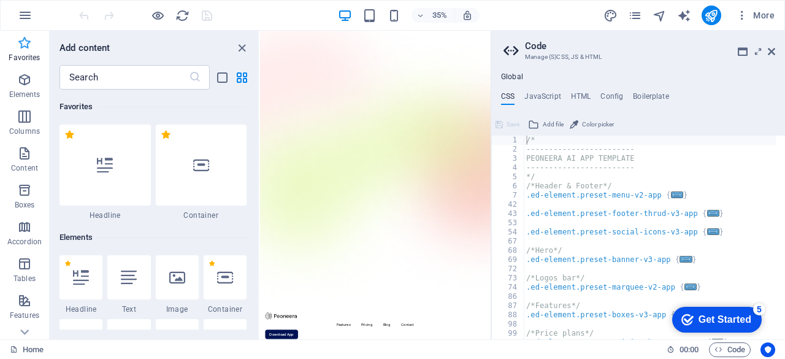
click at [29, 56] on p "Favorites" at bounding box center [24, 58] width 31 height 10
click at [25, 90] on p "Elements" at bounding box center [24, 95] width 31 height 10
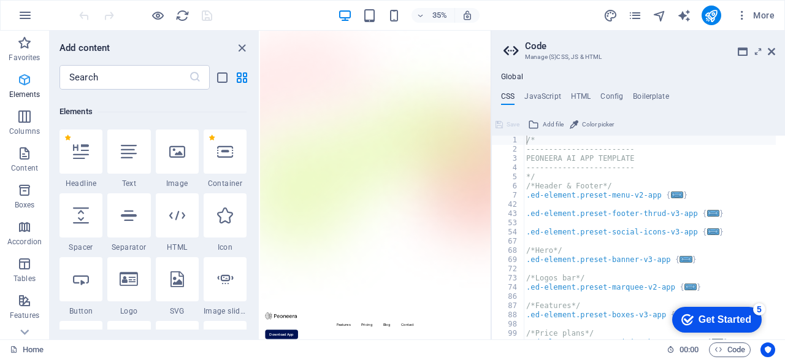
scroll to position [131, 0]
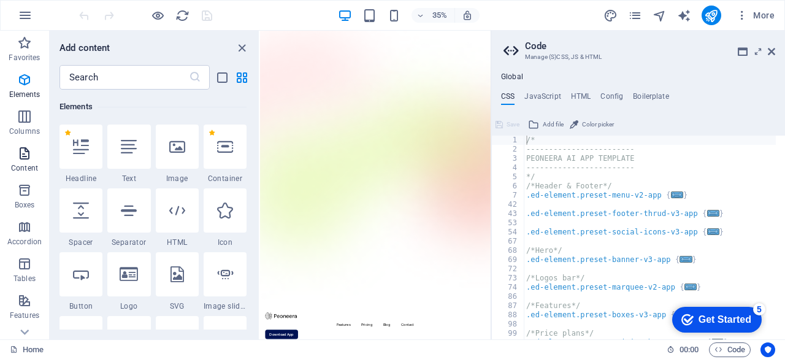
click at [31, 172] on p "Content" at bounding box center [24, 168] width 27 height 10
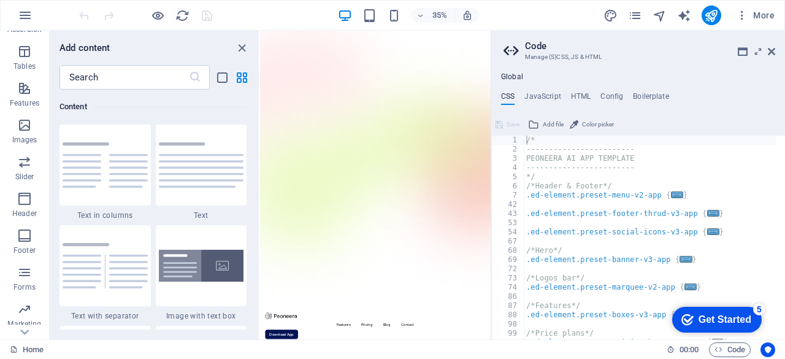
scroll to position [243, 0]
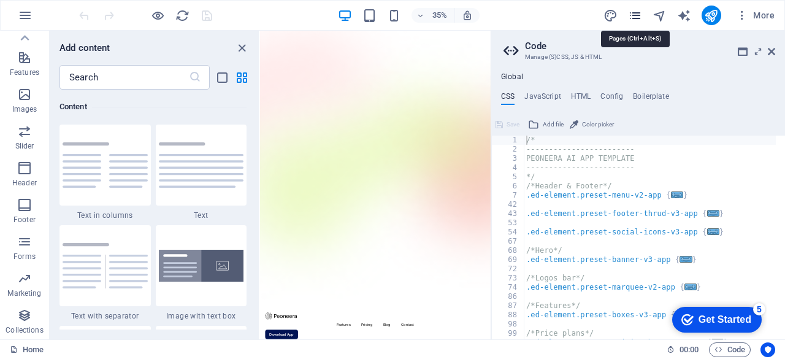
click at [640, 16] on icon "pages" at bounding box center [635, 16] width 14 height 14
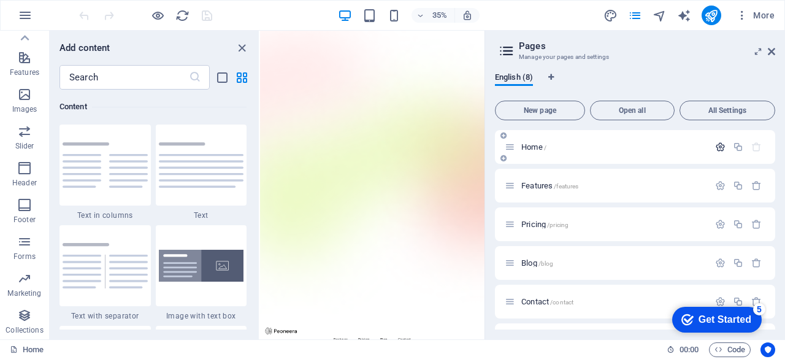
click at [724, 149] on button "button" at bounding box center [720, 147] width 18 height 10
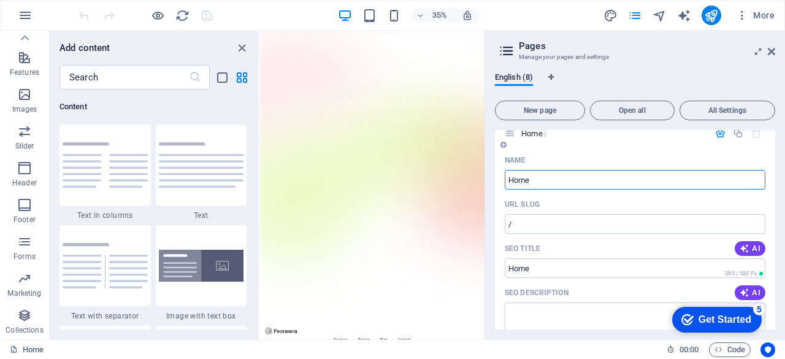
scroll to position [0, 0]
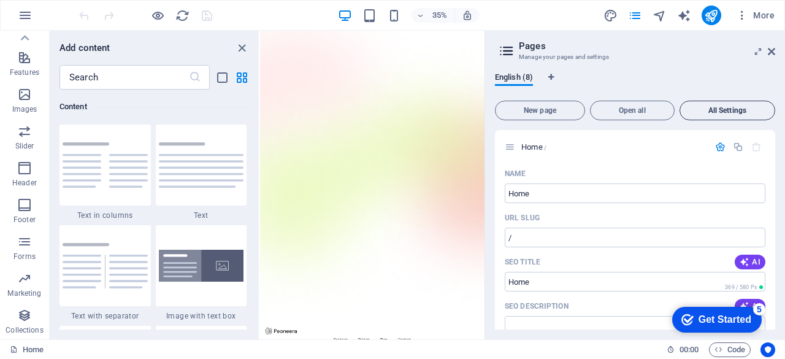
click at [720, 104] on button "All Settings" at bounding box center [727, 111] width 96 height 20
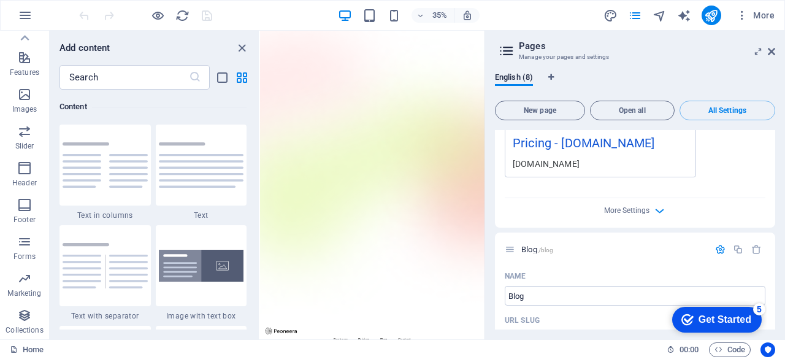
scroll to position [1313, 0]
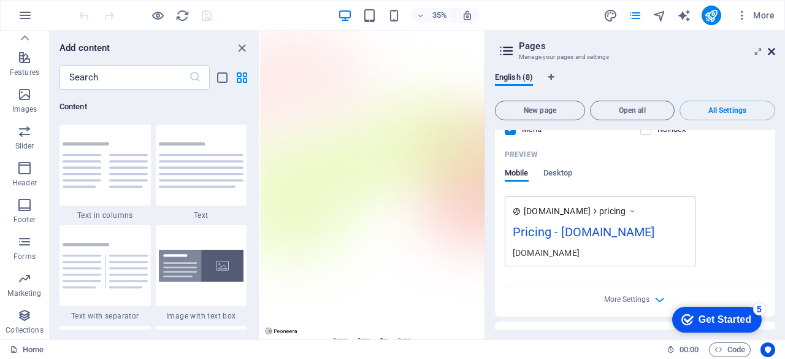
click at [774, 52] on icon at bounding box center [771, 52] width 7 height 10
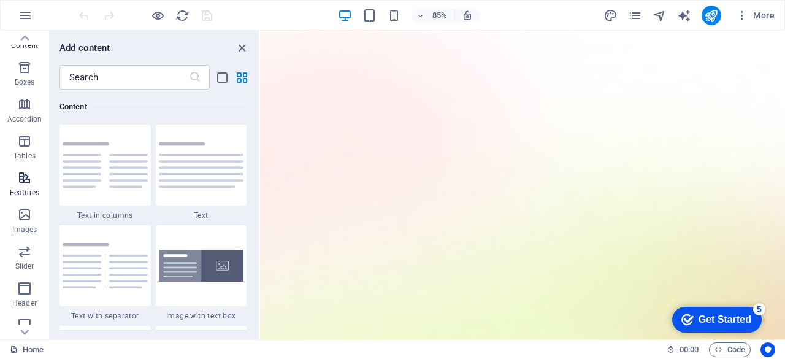
scroll to position [0, 0]
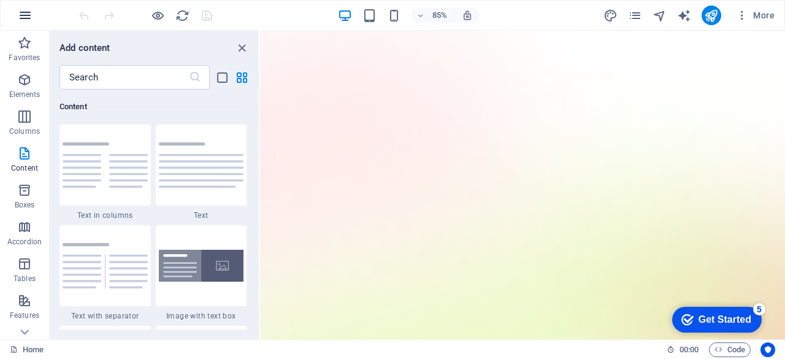
click at [31, 14] on icon "button" at bounding box center [25, 15] width 15 height 15
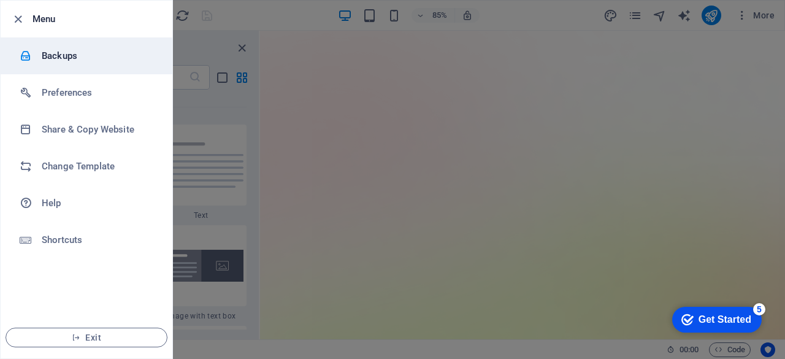
click at [47, 44] on li "Backups" at bounding box center [87, 55] width 172 height 37
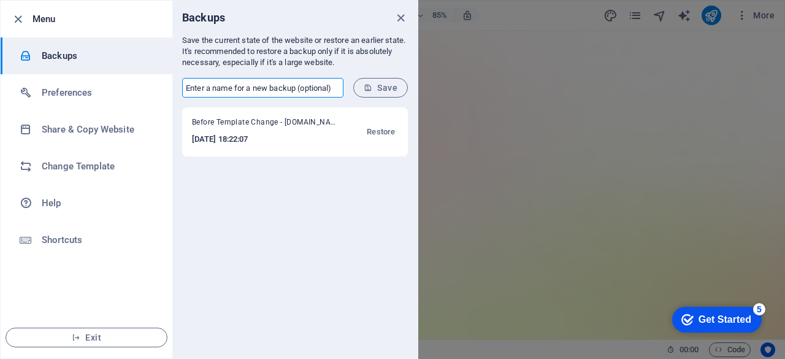
click at [281, 93] on input "text" at bounding box center [262, 88] width 161 height 20
click at [380, 266] on div "Before Template Change - wabot.ebtechnologies.in 2025-09-05 18:22:07 Restore" at bounding box center [294, 232] width 245 height 251
click at [405, 21] on icon "close" at bounding box center [401, 18] width 14 height 14
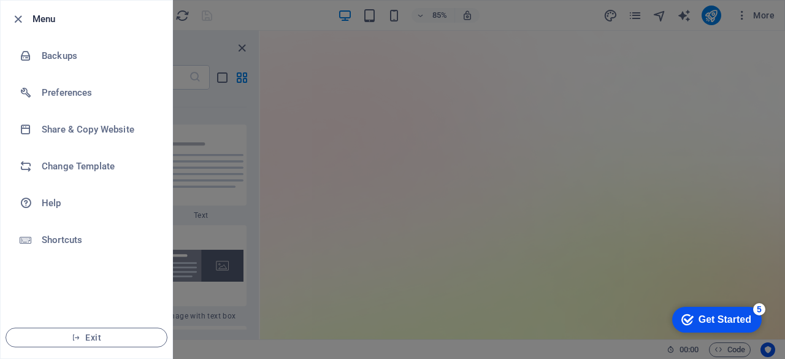
click at [686, 17] on div at bounding box center [392, 179] width 785 height 359
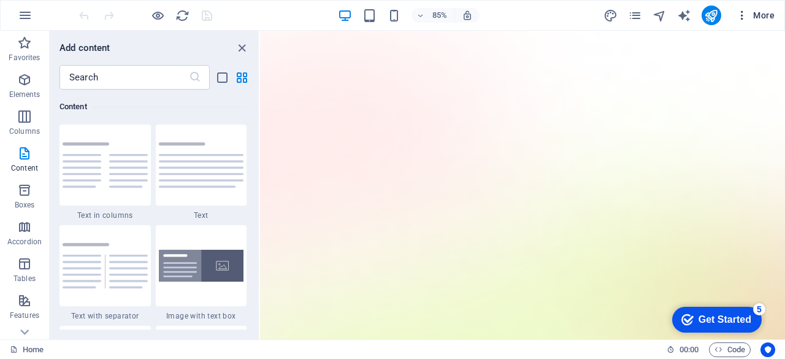
click at [764, 13] on span "More" at bounding box center [755, 15] width 39 height 12
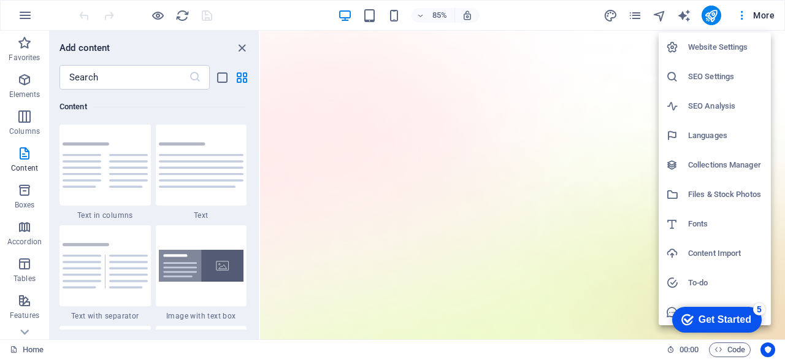
scroll to position [31, 0]
click at [712, 228] on h6 "Content Import" at bounding box center [725, 222] width 75 height 15
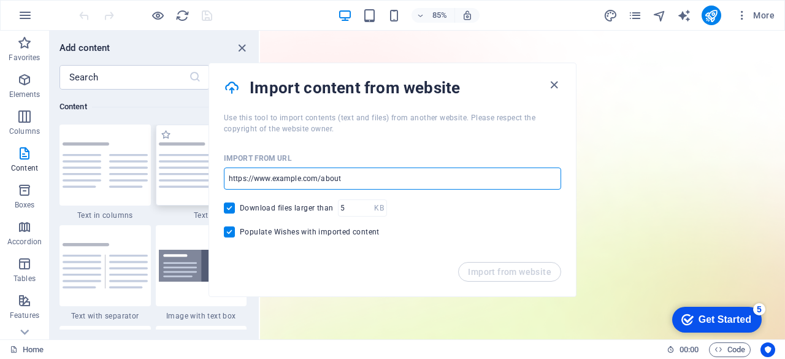
drag, startPoint x: 360, startPoint y: 181, endPoint x: 161, endPoint y: 185, distance: 199.3
click at [161, 185] on body "wabot.ebtechnologies.in Home Favorites Elements Columns Content Boxes Accordion…" at bounding box center [392, 179] width 785 height 359
paste input "[URL][DOMAIN_NAME]"
type input "[URL][DOMAIN_NAME]"
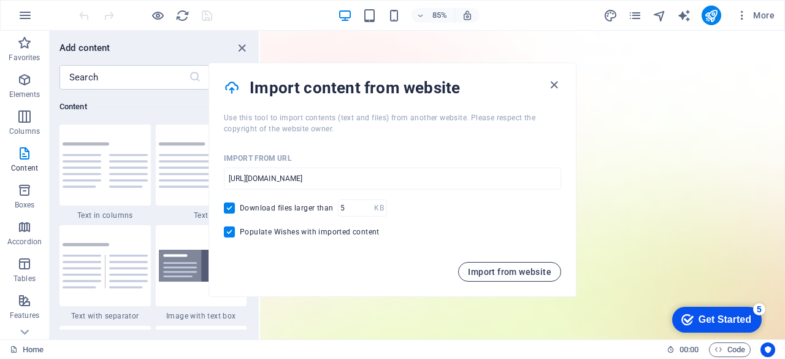
click at [500, 277] on button "Import from website" at bounding box center [509, 272] width 103 height 20
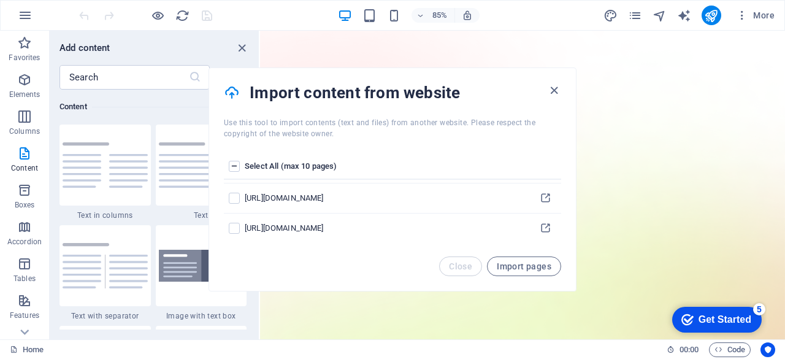
scroll to position [0, 0]
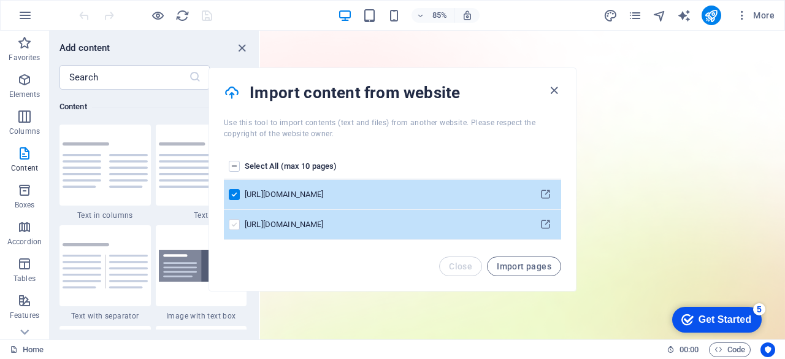
click at [231, 223] on label "pages list" at bounding box center [234, 224] width 11 height 11
click at [0, 0] on input "pages list" at bounding box center [0, 0] width 0 height 0
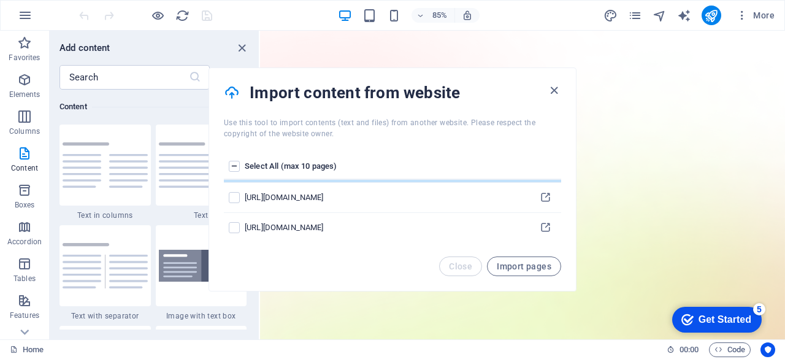
scroll to position [58, 0]
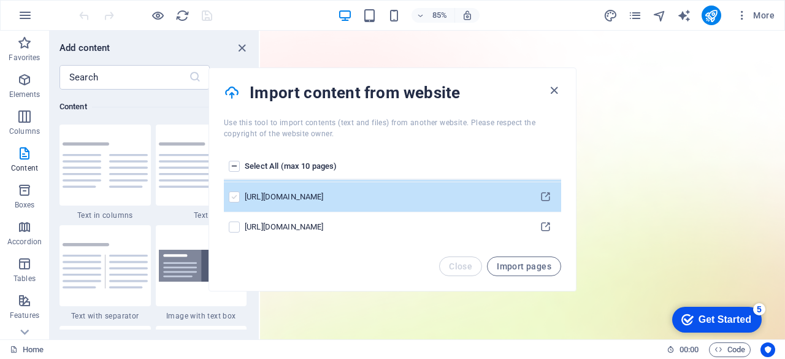
click at [232, 195] on label "pages list" at bounding box center [234, 196] width 11 height 11
click at [0, 0] on input "pages list" at bounding box center [0, 0] width 0 height 0
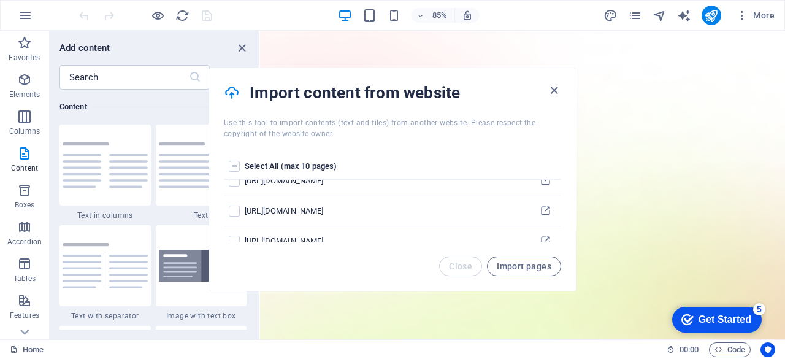
scroll to position [104, 0]
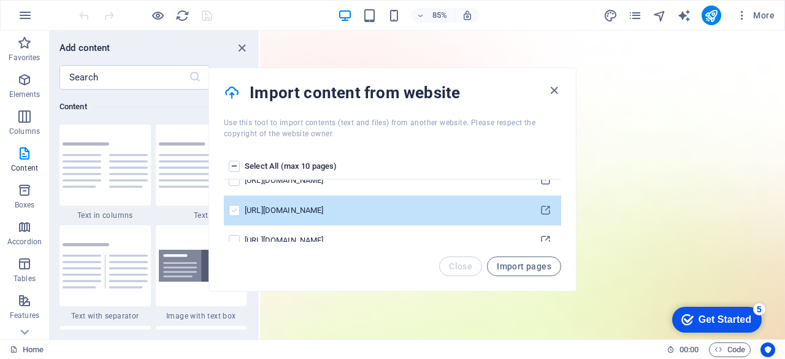
click at [231, 208] on label "pages list" at bounding box center [234, 210] width 11 height 11
click at [0, 0] on input "pages list" at bounding box center [0, 0] width 0 height 0
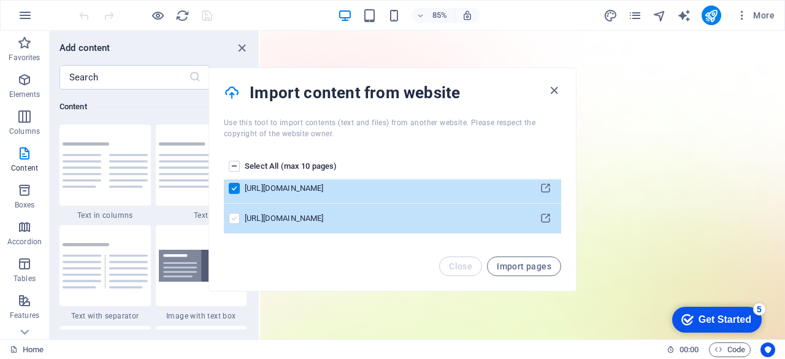
click at [234, 220] on label "pages list" at bounding box center [234, 218] width 11 height 11
click at [0, 0] on input "pages list" at bounding box center [0, 0] width 0 height 0
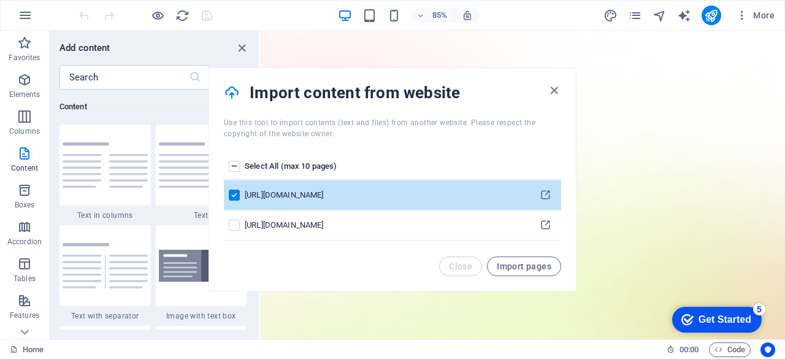
scroll to position [177, 0]
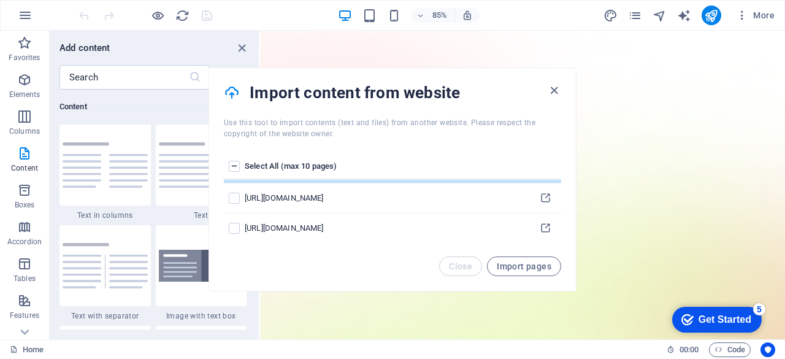
click at [230, 164] on label "pages list" at bounding box center [234, 166] width 11 height 11
click at [0, 0] on input "pages list" at bounding box center [0, 0] width 0 height 0
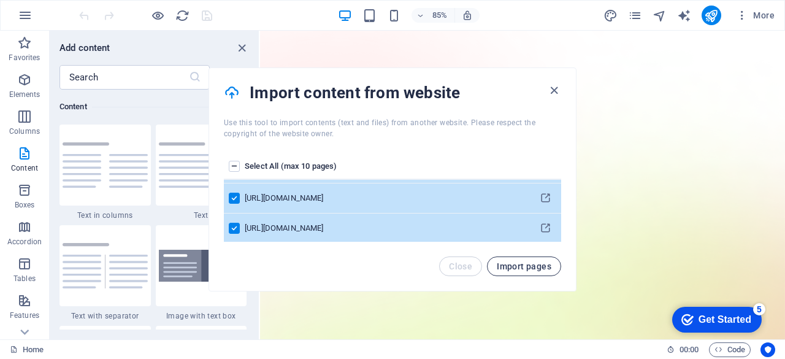
click at [526, 264] on span "Import pages" at bounding box center [524, 266] width 55 height 10
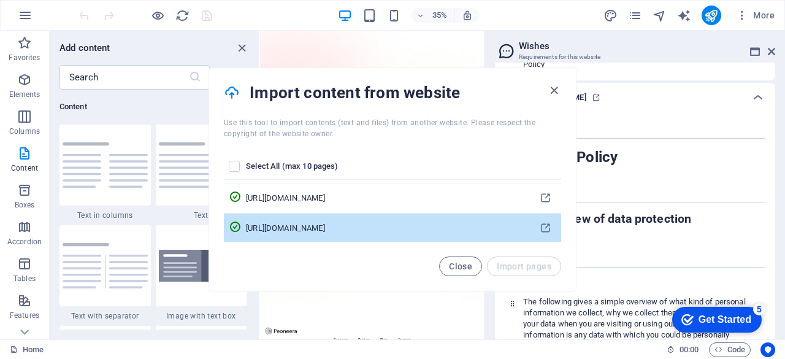
scroll to position [0, 0]
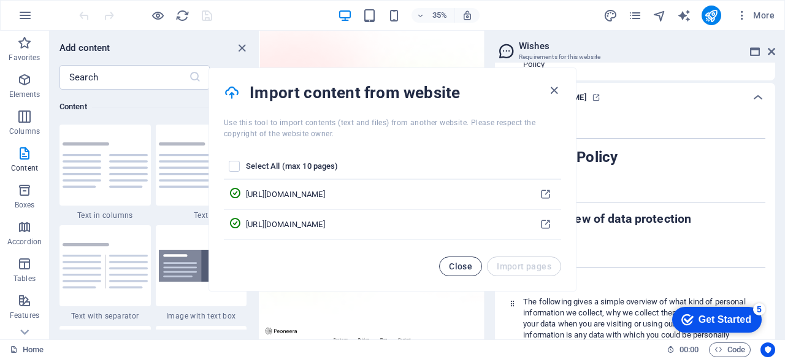
click at [470, 258] on button "Close" at bounding box center [460, 266] width 43 height 20
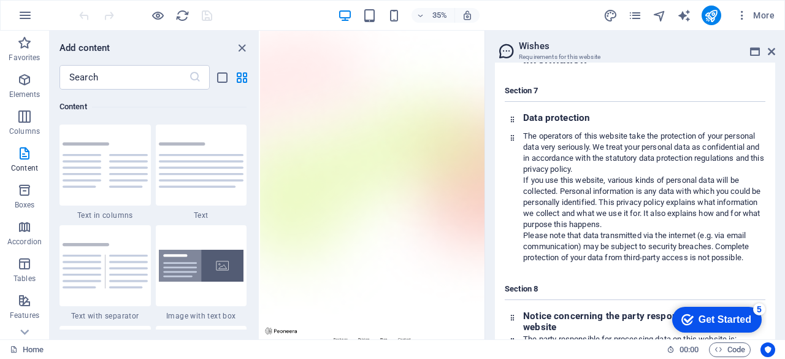
scroll to position [3415, 0]
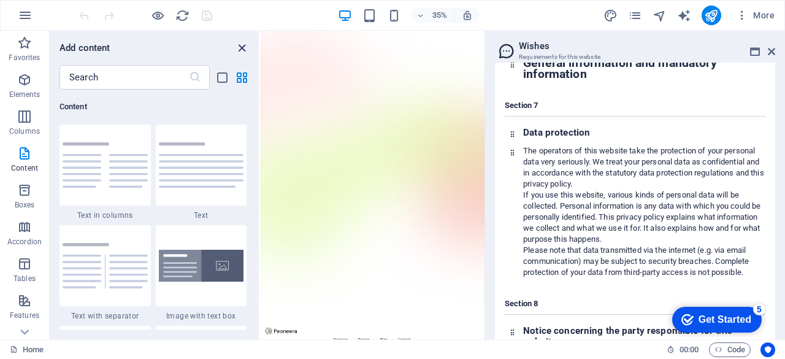
click at [241, 48] on icon "close panel" at bounding box center [242, 48] width 14 height 14
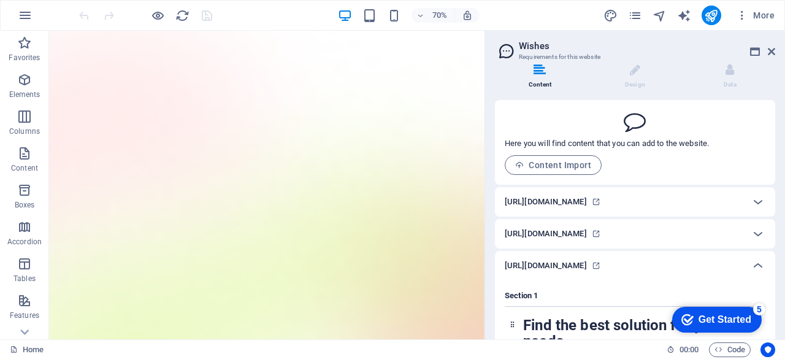
scroll to position [0, 0]
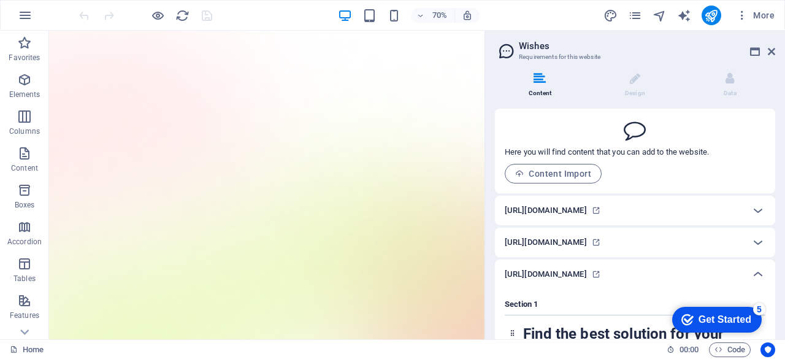
click at [735, 211] on div "[URL][DOMAIN_NAME]" at bounding box center [624, 210] width 239 height 15
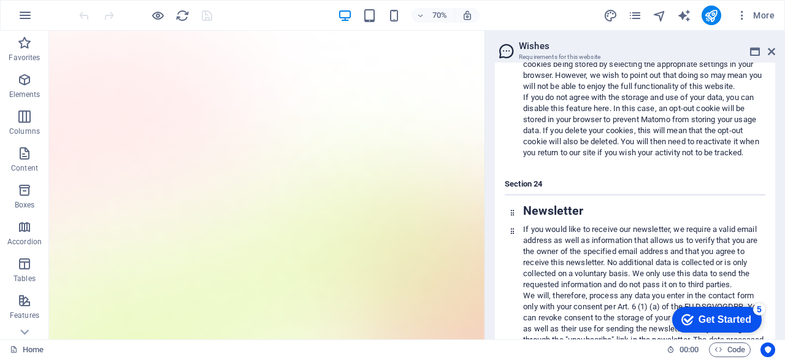
scroll to position [7299, 0]
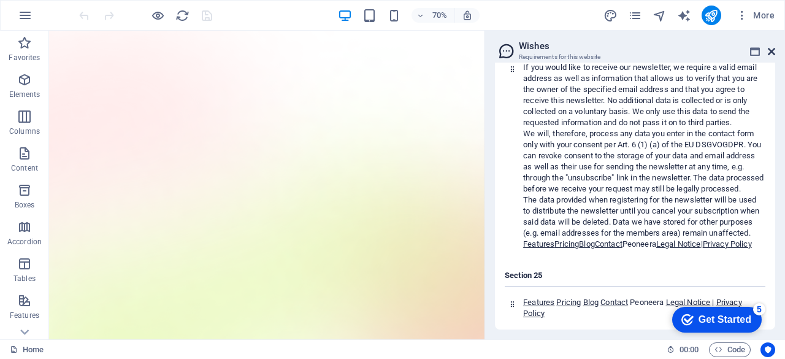
click at [774, 52] on icon at bounding box center [771, 52] width 7 height 10
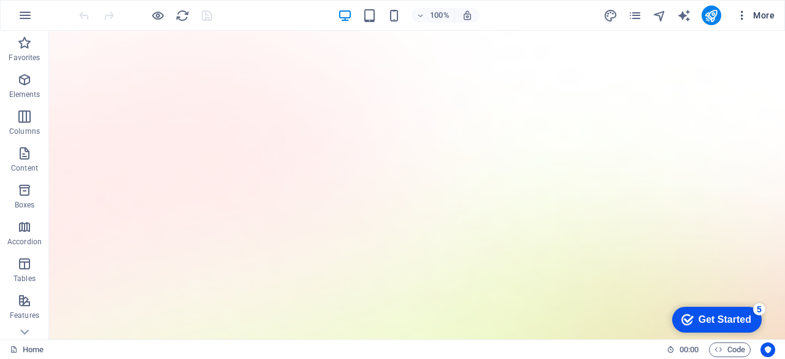
click at [759, 9] on span "More" at bounding box center [755, 15] width 39 height 12
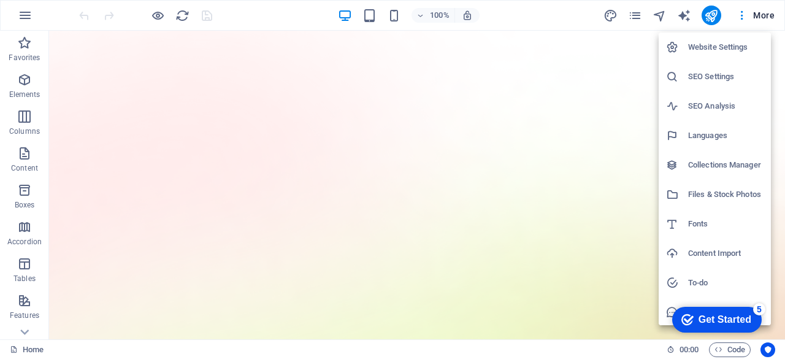
scroll to position [31, 0]
click at [721, 221] on h6 "Content Import" at bounding box center [725, 222] width 75 height 15
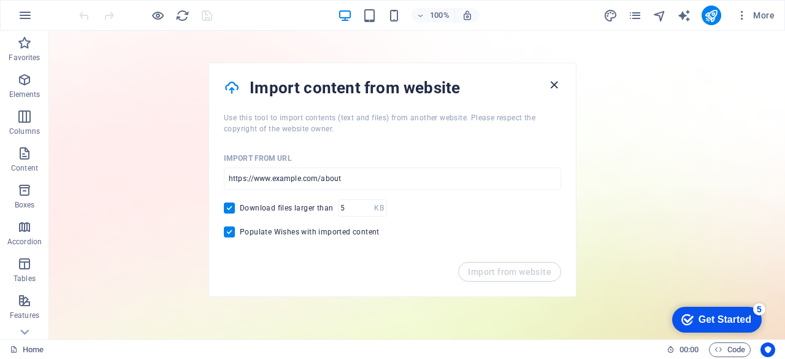
click at [558, 88] on icon "button" at bounding box center [554, 85] width 14 height 14
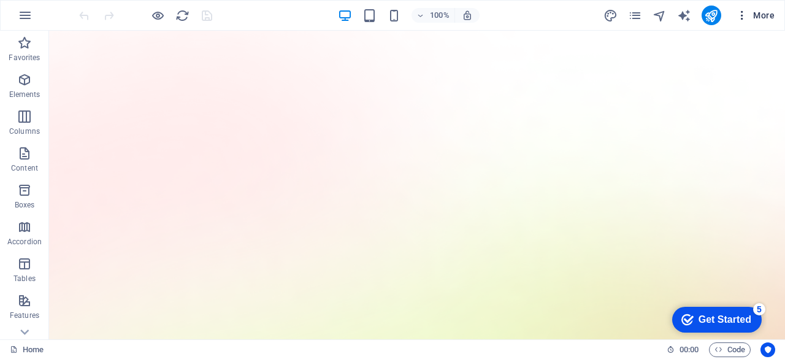
click at [753, 7] on button "More" at bounding box center [755, 16] width 48 height 20
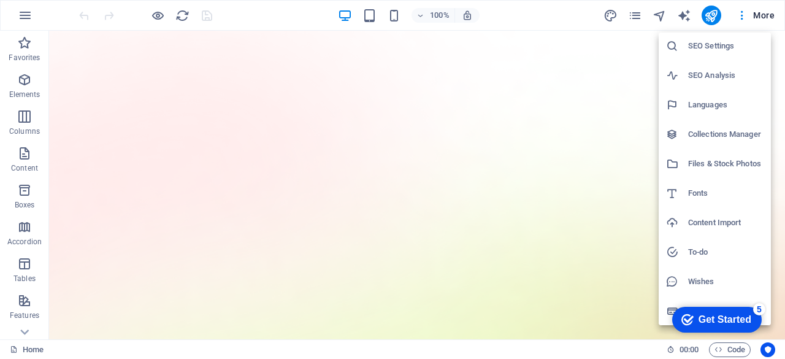
click at [704, 287] on h6 "Wishes" at bounding box center [725, 281] width 75 height 15
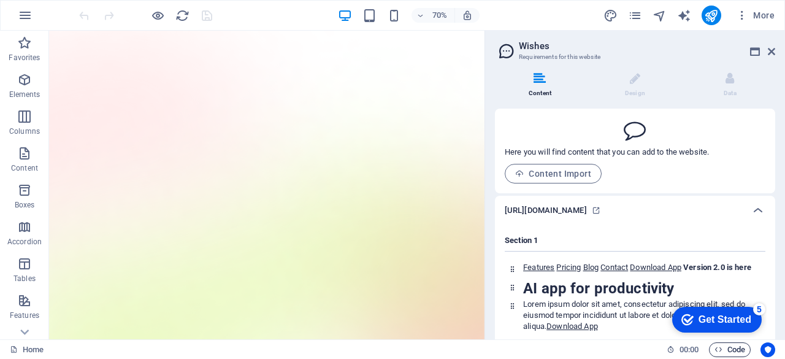
click at [741, 348] on span "Code" at bounding box center [729, 349] width 31 height 15
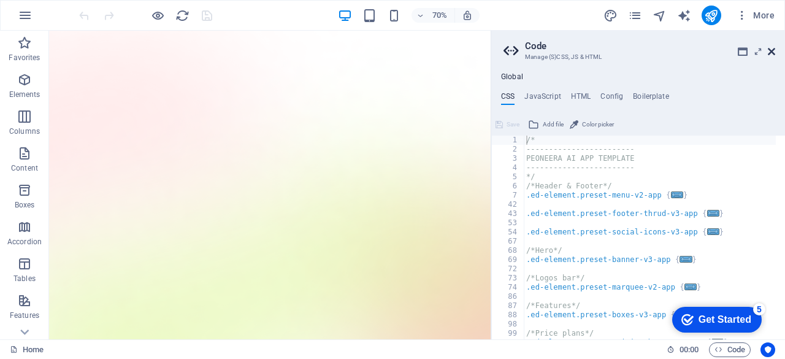
click at [768, 53] on icon at bounding box center [771, 52] width 7 height 10
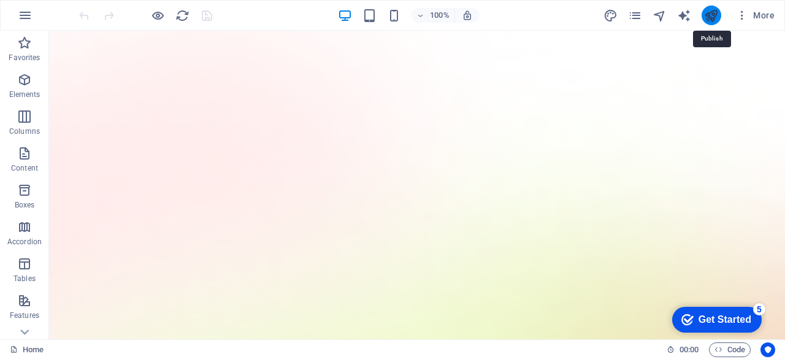
click at [708, 9] on icon "publish" at bounding box center [711, 16] width 14 height 14
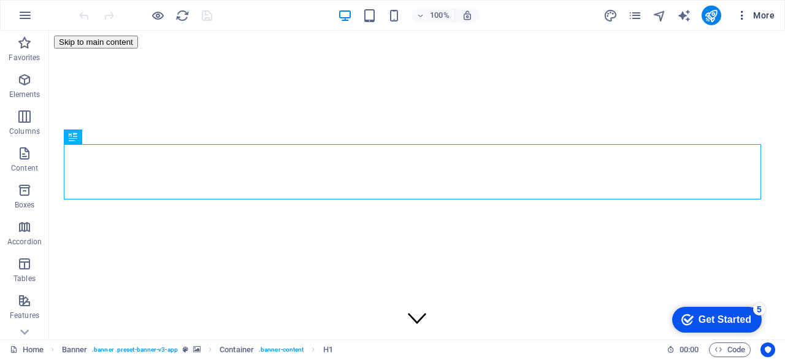
click at [776, 16] on button "More" at bounding box center [755, 16] width 48 height 20
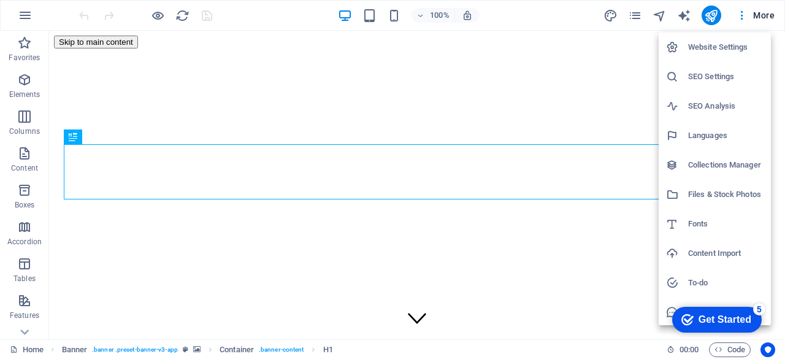
click at [726, 258] on h6 "Content Import" at bounding box center [725, 253] width 75 height 15
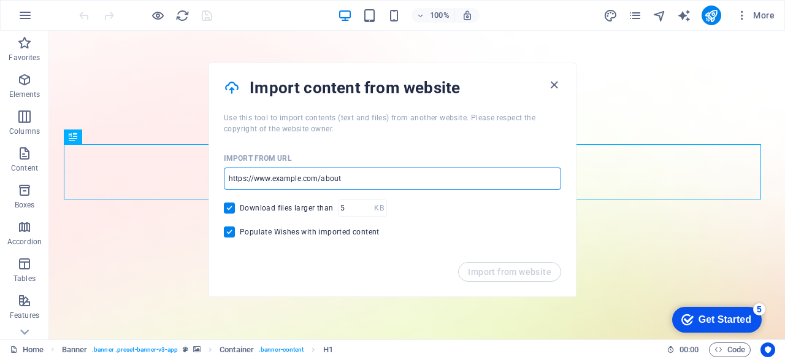
click at [381, 178] on input "url" at bounding box center [392, 178] width 337 height 22
paste input "[URL][DOMAIN_NAME]"
type input "[URL][DOMAIN_NAME]"
click at [339, 234] on span "Populate Wishes with imported content" at bounding box center [310, 232] width 140 height 10
click at [240, 234] on input "Populate Wishes with imported content" at bounding box center [232, 231] width 16 height 11
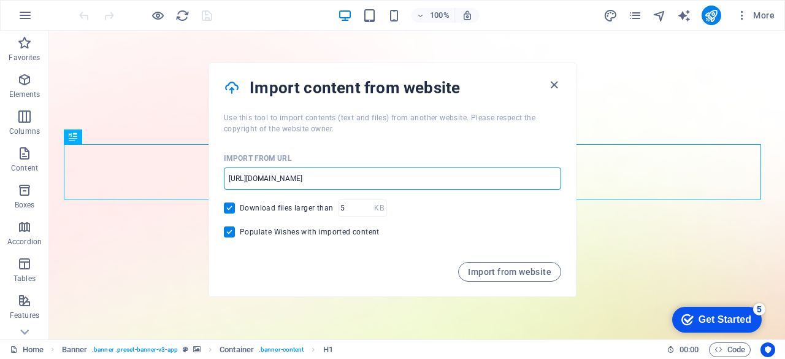
checkbox input "false"
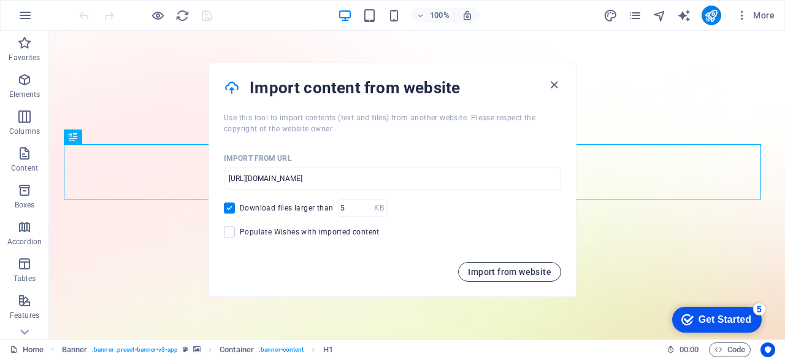
click at [493, 271] on span "Import from website" at bounding box center [509, 272] width 83 height 10
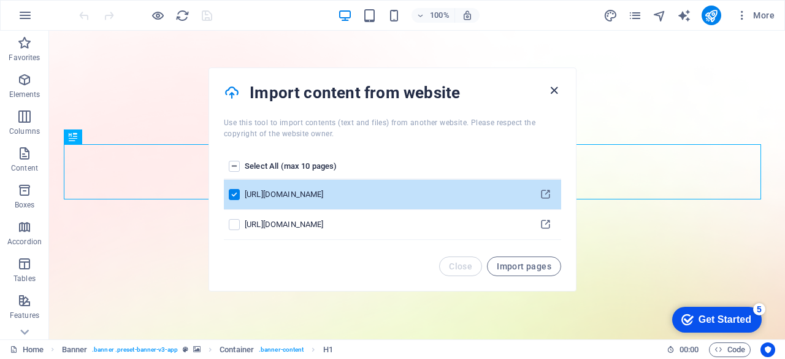
click at [553, 90] on icon "button" at bounding box center [554, 90] width 14 height 14
